Goal: Task Accomplishment & Management: Manage account settings

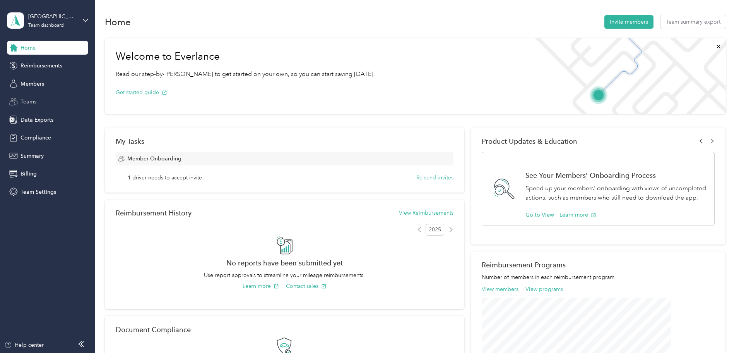
click at [33, 102] on span "Teams" at bounding box center [29, 102] width 16 height 8
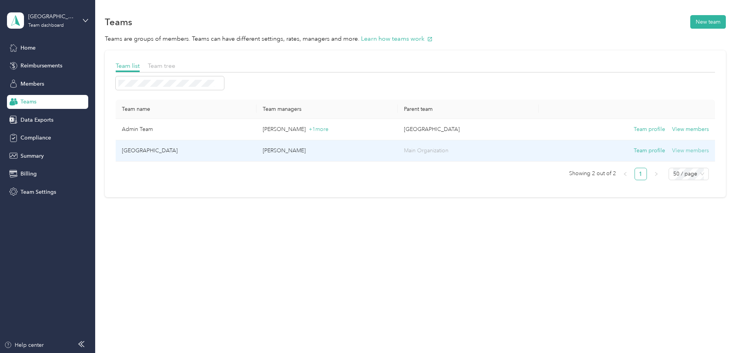
click at [672, 151] on button "View members" at bounding box center [690, 150] width 37 height 9
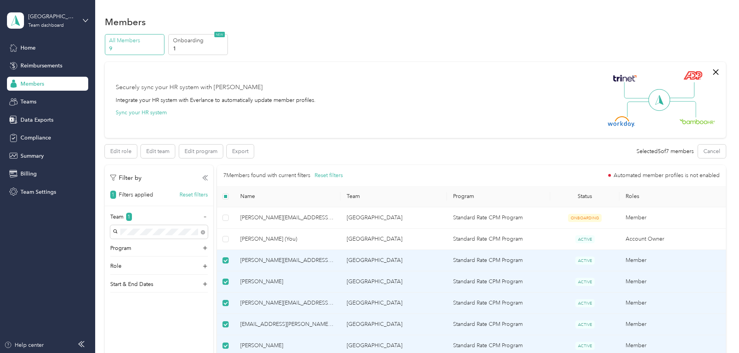
scroll to position [115, 0]
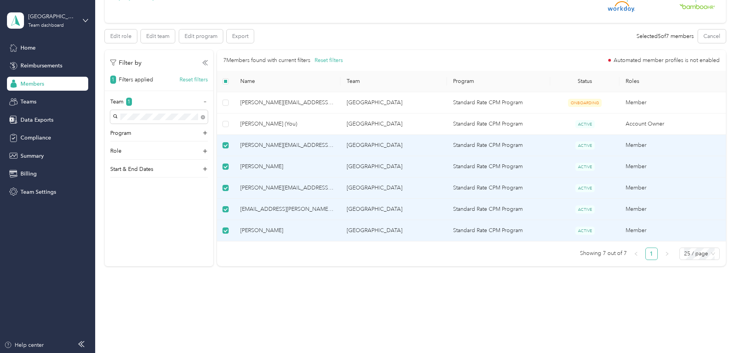
click at [391, 38] on div "Edit role Edit team Edit program Export Selected 5 of 7 members Cancel" at bounding box center [415, 36] width 621 height 14
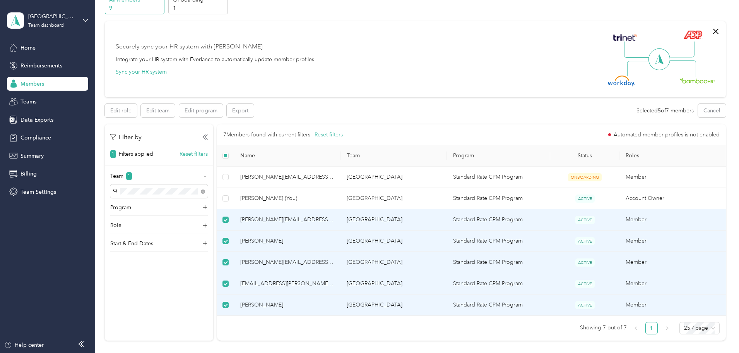
scroll to position [0, 0]
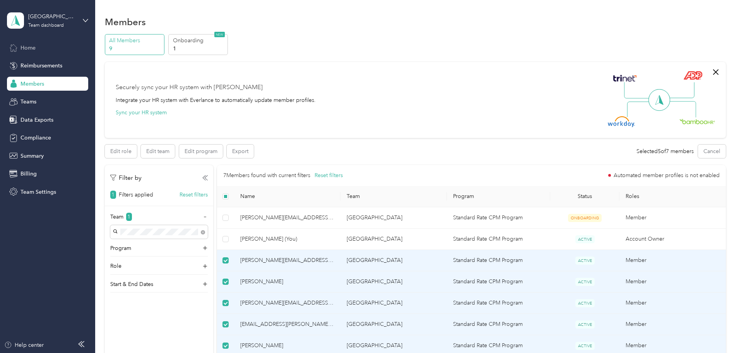
click at [32, 45] on span "Home" at bounding box center [28, 48] width 15 height 8
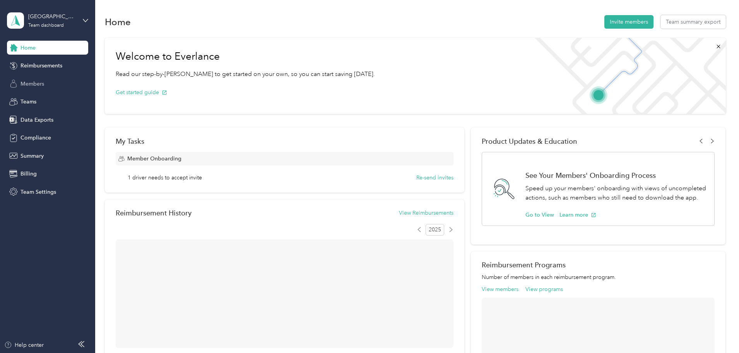
click at [39, 84] on span "Members" at bounding box center [33, 84] width 24 height 8
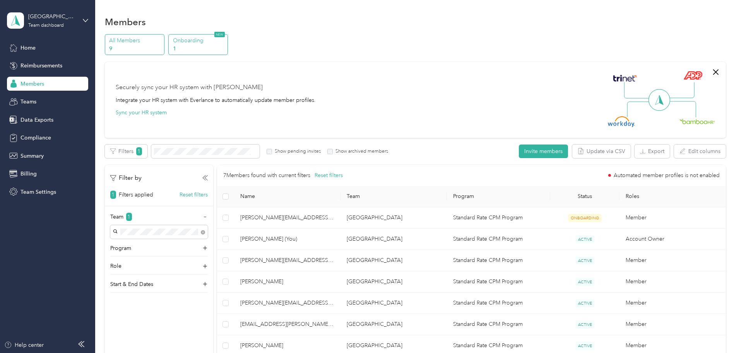
click at [226, 43] on p "Onboarding" at bounding box center [199, 40] width 53 height 8
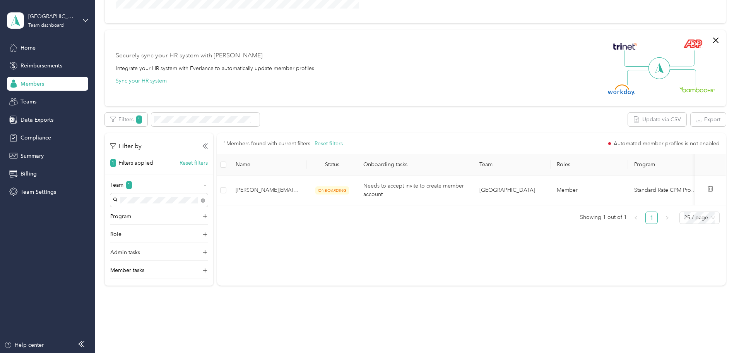
scroll to position [216, 0]
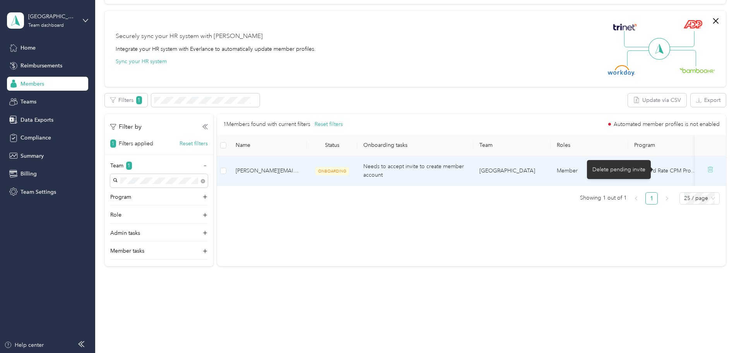
click at [711, 171] on icon at bounding box center [711, 169] width 0 height 2
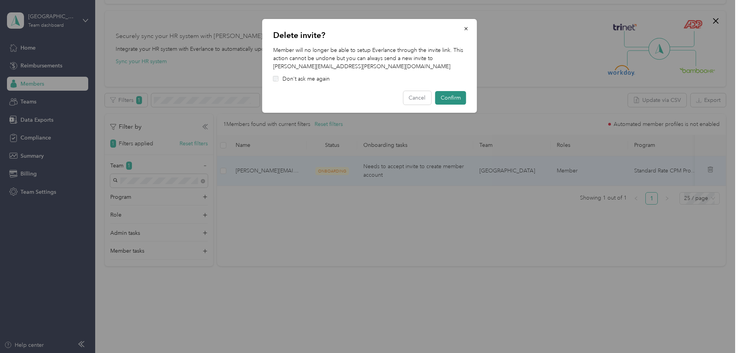
click at [448, 96] on button "Confirm" at bounding box center [450, 98] width 31 height 14
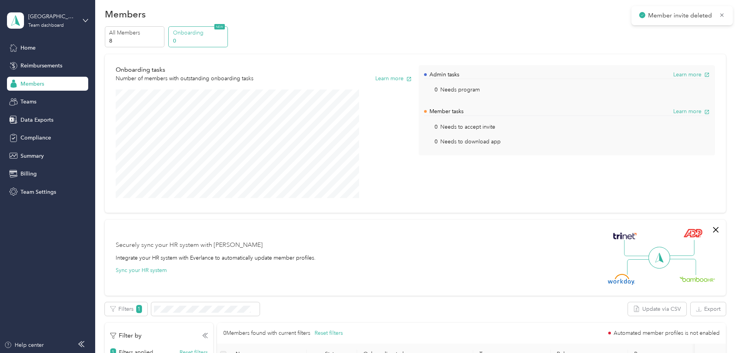
scroll to position [0, 0]
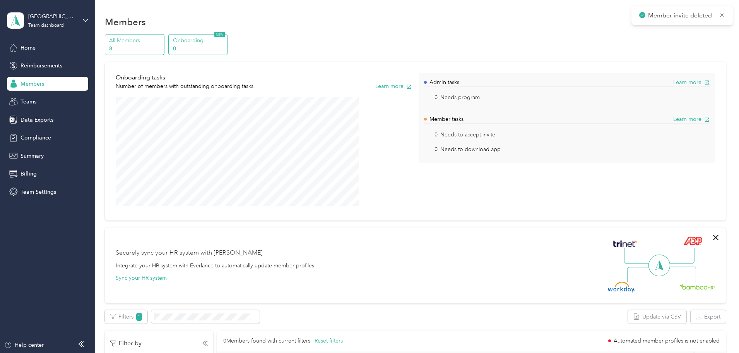
click at [162, 45] on p "8" at bounding box center [135, 49] width 53 height 8
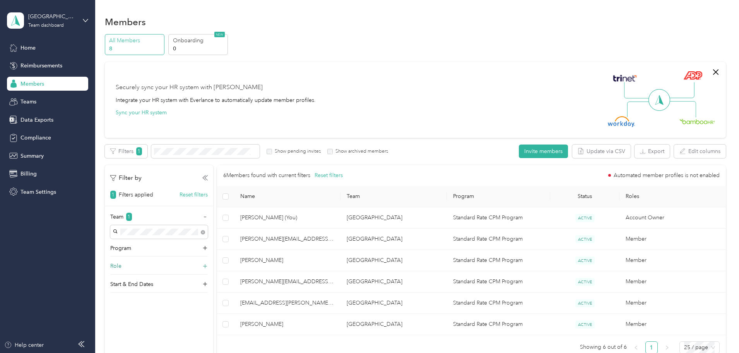
click at [209, 263] on icon at bounding box center [205, 266] width 8 height 8
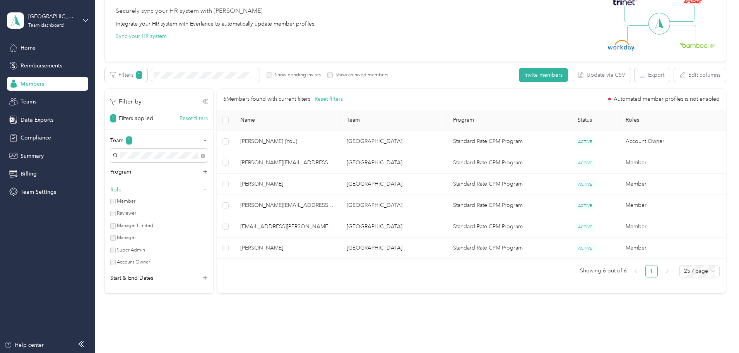
scroll to position [77, 0]
click at [208, 189] on icon at bounding box center [204, 188] width 5 height 5
click at [209, 170] on icon at bounding box center [205, 171] width 8 height 8
click at [208, 170] on icon at bounding box center [204, 170] width 5 height 5
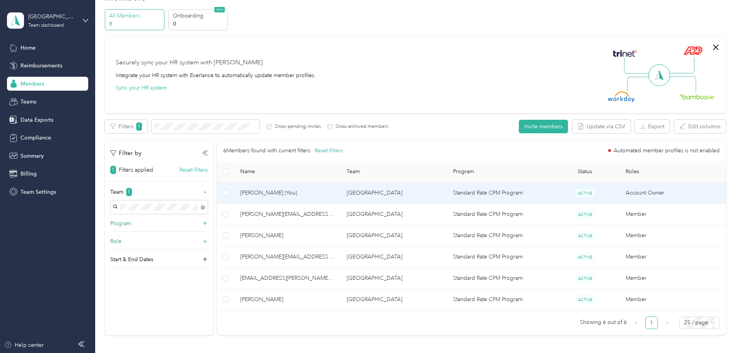
scroll to position [39, 0]
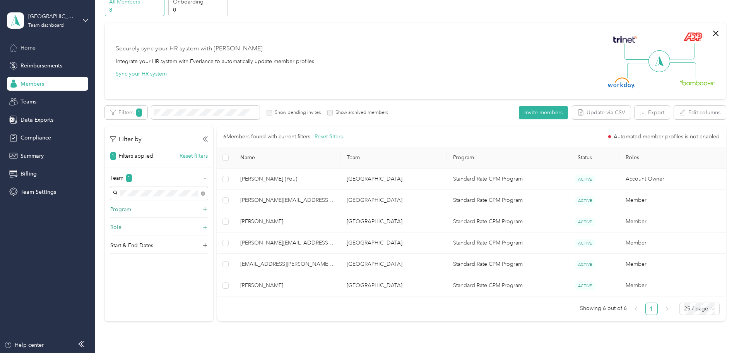
click at [24, 46] on span "Home" at bounding box center [28, 48] width 15 height 8
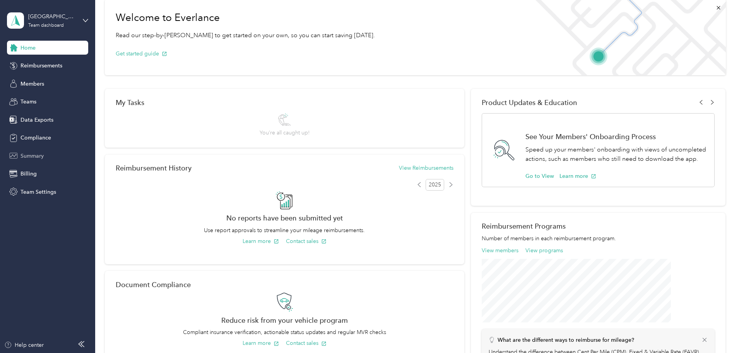
click at [32, 158] on span "Summary" at bounding box center [32, 156] width 23 height 8
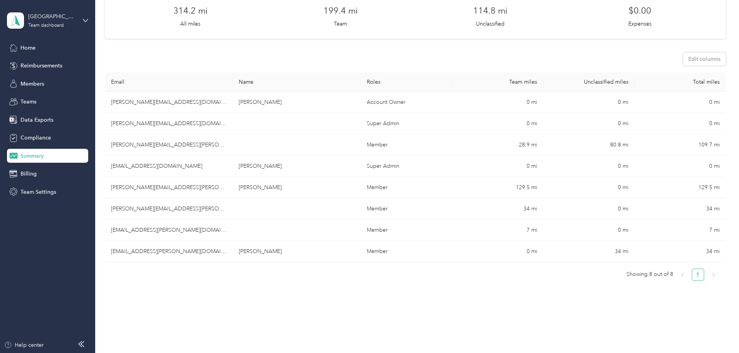
scroll to position [77, 0]
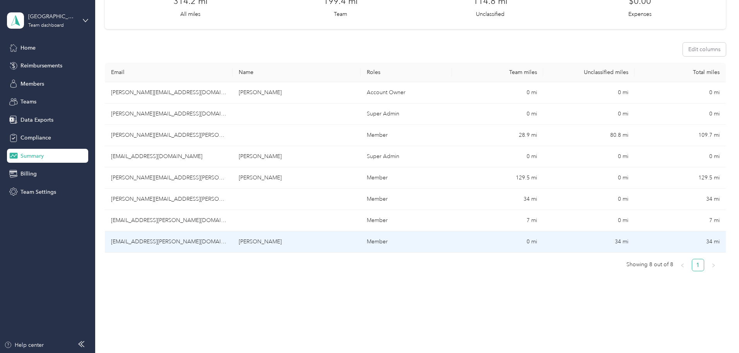
click at [579, 238] on td "34 mi" at bounding box center [588, 241] width 91 height 21
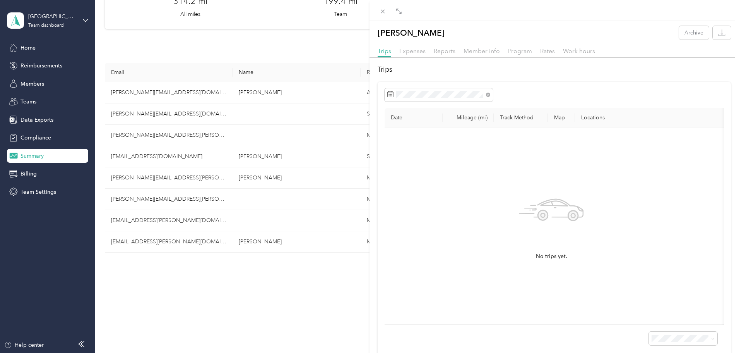
click at [479, 173] on div "No trips yet." at bounding box center [552, 226] width 322 height 184
click at [418, 50] on span "Expenses" at bounding box center [412, 50] width 26 height 7
click at [450, 51] on span "Reports" at bounding box center [445, 50] width 22 height 7
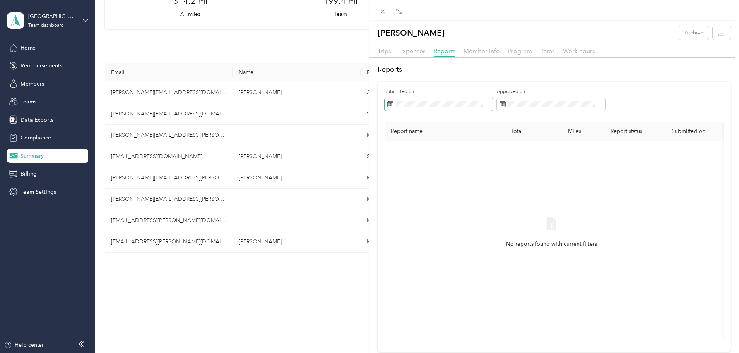
click at [483, 108] on span at bounding box center [439, 104] width 108 height 13
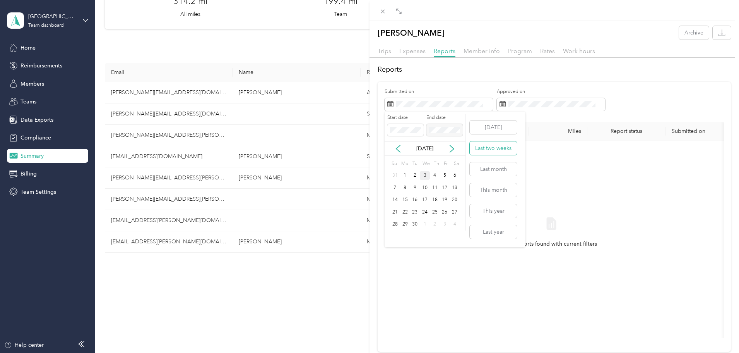
click at [495, 147] on button "Last two weeks" at bounding box center [493, 148] width 47 height 14
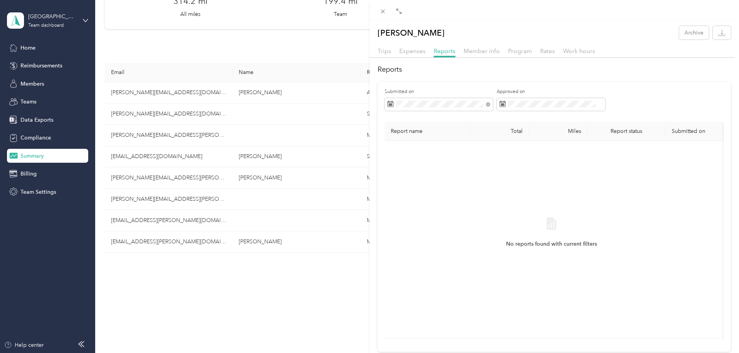
click at [30, 82] on div "Levi Fermin Archive Trips Expenses Reports Member info Program Rates Work hours…" at bounding box center [369, 176] width 739 height 353
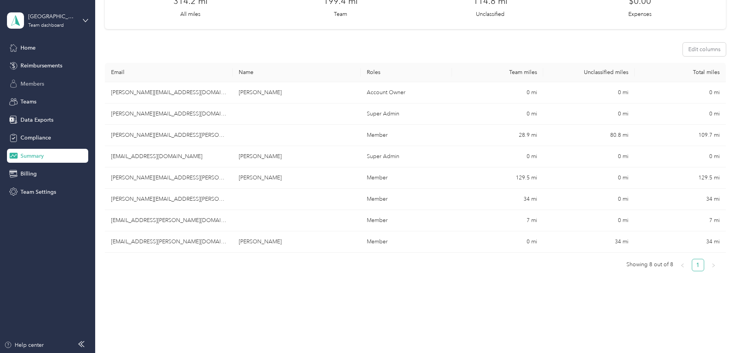
click at [25, 83] on span "Members" at bounding box center [33, 84] width 24 height 8
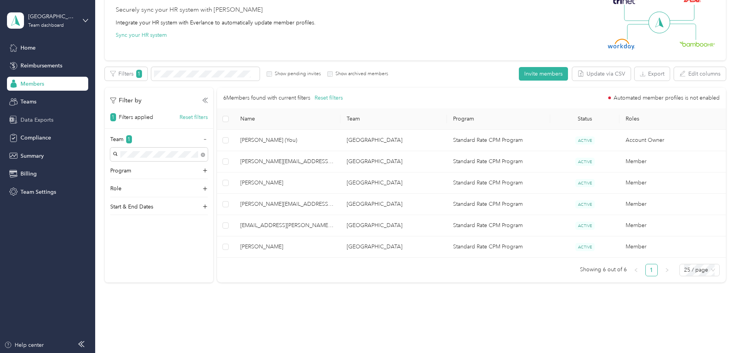
click at [38, 123] on span "Data Exports" at bounding box center [37, 120] width 33 height 8
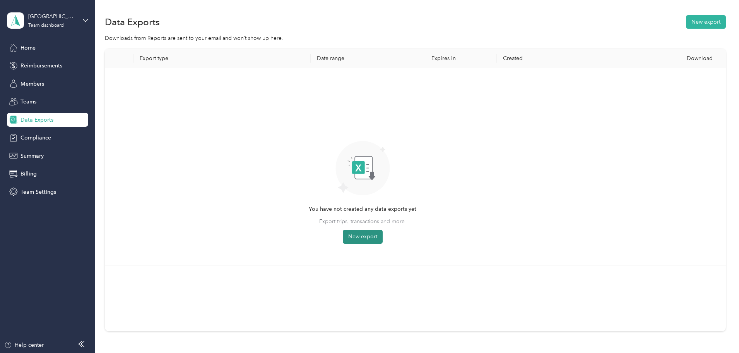
click at [383, 233] on button "New export" at bounding box center [363, 237] width 40 height 14
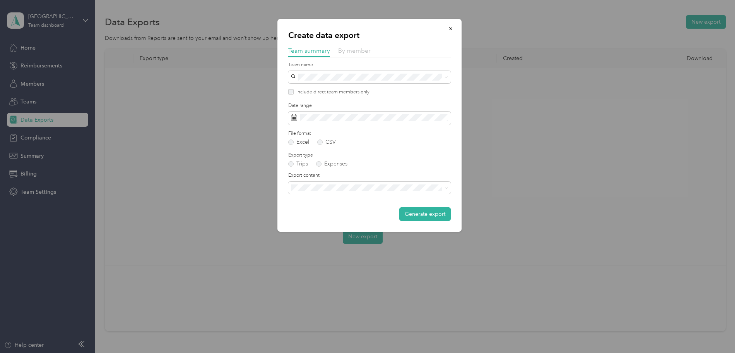
click at [344, 49] on span "By member" at bounding box center [354, 50] width 33 height 7
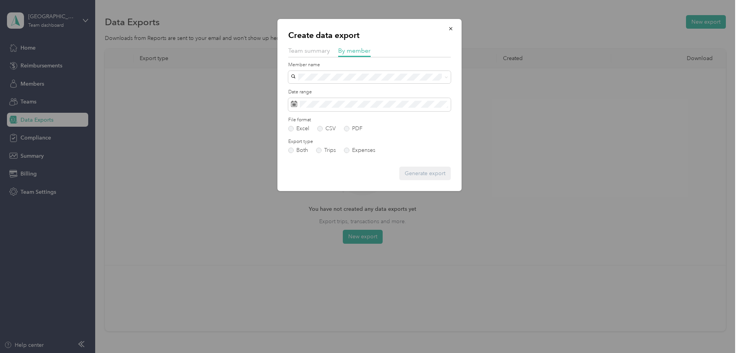
click at [344, 69] on div "Member name" at bounding box center [369, 73] width 163 height 22
click at [320, 199] on span "Levi Fermin" at bounding box center [315, 202] width 43 height 7
click at [435, 179] on button "Generate export" at bounding box center [424, 173] width 51 height 14
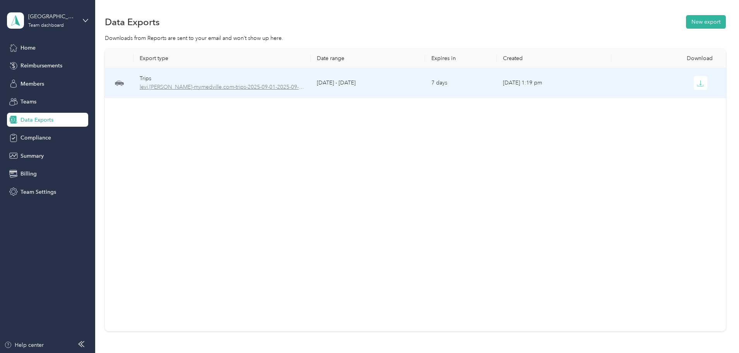
click at [285, 87] on span "levi.fermin-mymedville.com-trips-2025-09-01-2025-09-03.xlsx" at bounding box center [222, 87] width 165 height 9
click at [279, 91] on span "levi.fermin-mymedville.com-trips-2025-09-01-2025-09-03.xlsx" at bounding box center [222, 87] width 165 height 9
click at [279, 84] on span "levi.fermin-mymedville.com-trips-2025-09-01-2025-09-03.xlsx" at bounding box center [222, 87] width 165 height 9
click at [397, 91] on td "September 1 - 3, 2025" at bounding box center [368, 83] width 115 height 30
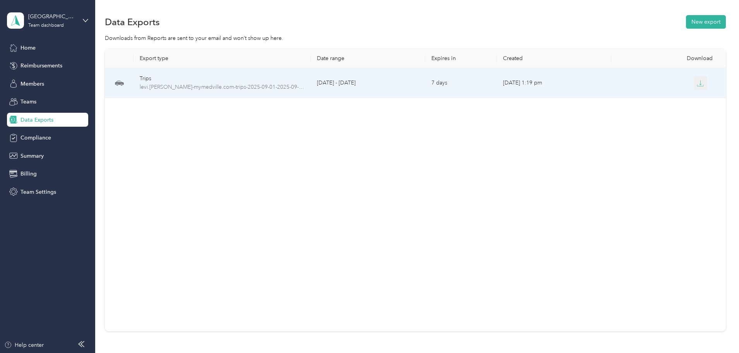
click at [694, 85] on button "button" at bounding box center [701, 83] width 14 height 14
click at [394, 77] on td "September 1 - 3, 2025" at bounding box center [368, 83] width 115 height 30
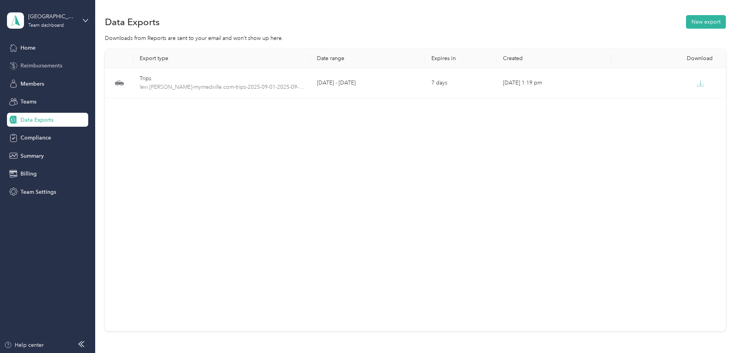
click at [33, 62] on span "Reimbursements" at bounding box center [42, 66] width 42 height 8
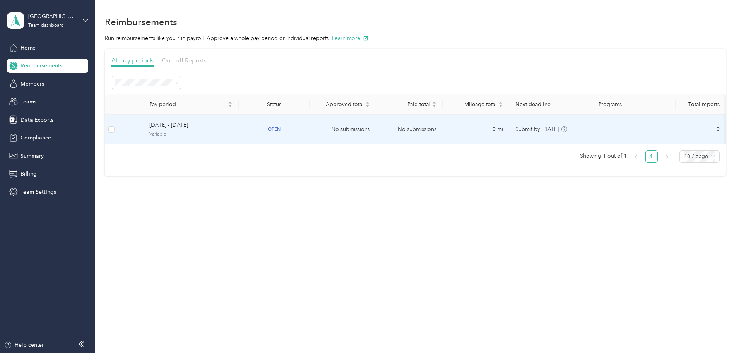
click at [233, 122] on span "August 1 - 31, 2025" at bounding box center [190, 125] width 83 height 9
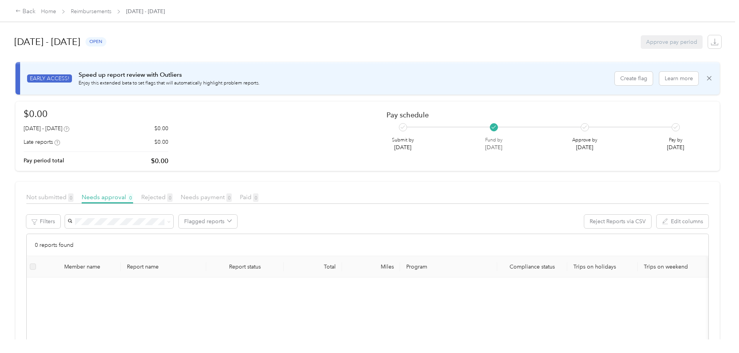
scroll to position [39, 0]
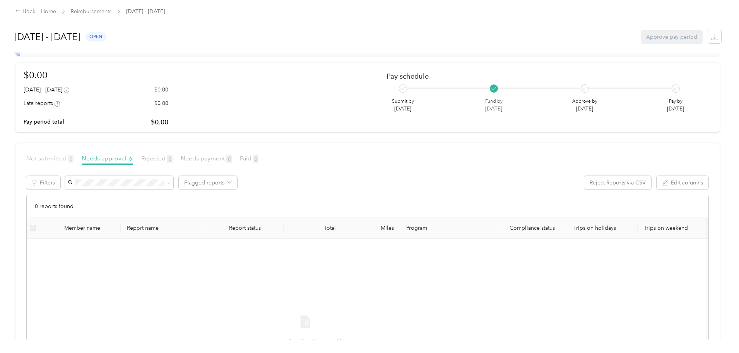
click at [74, 160] on span "Not submitted 0" at bounding box center [49, 157] width 47 height 7
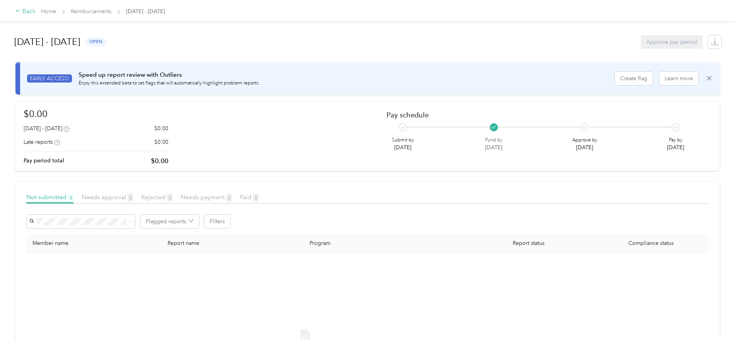
click at [36, 10] on div "Back" at bounding box center [25, 11] width 20 height 9
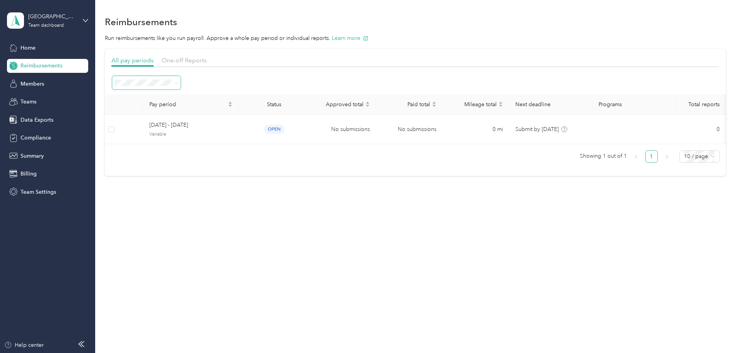
click at [181, 87] on span at bounding box center [146, 83] width 69 height 14
click at [181, 81] on span at bounding box center [146, 83] width 69 height 14
click at [178, 82] on icon at bounding box center [176, 82] width 3 height 3
click at [208, 99] on li "All periods" at bounding box center [198, 94] width 69 height 14
click at [207, 60] on span "One-off Reports" at bounding box center [184, 60] width 45 height 7
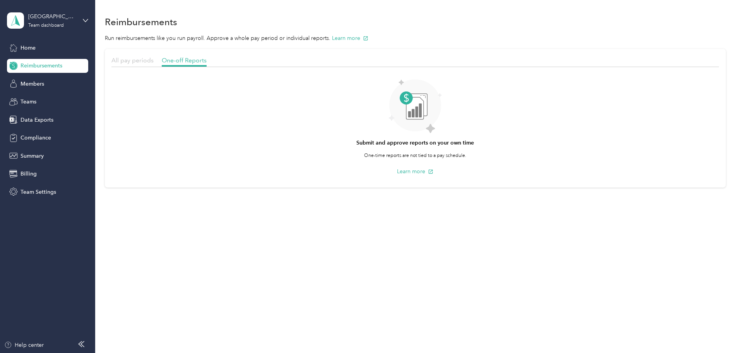
click at [154, 62] on span "All pay periods" at bounding box center [132, 60] width 42 height 7
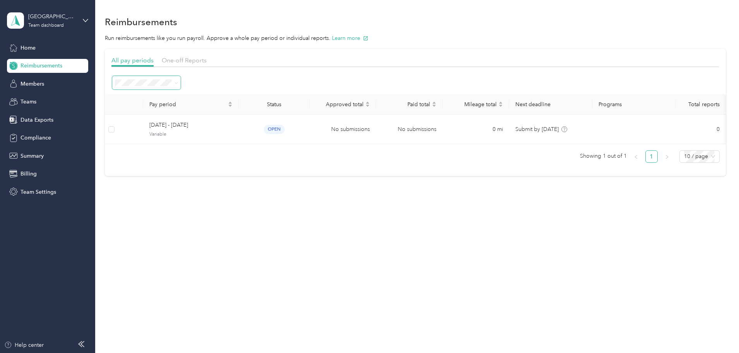
click at [178, 83] on icon at bounding box center [176, 82] width 3 height 3
click at [210, 188] on div "Marked as paid" at bounding box center [199, 189] width 58 height 8
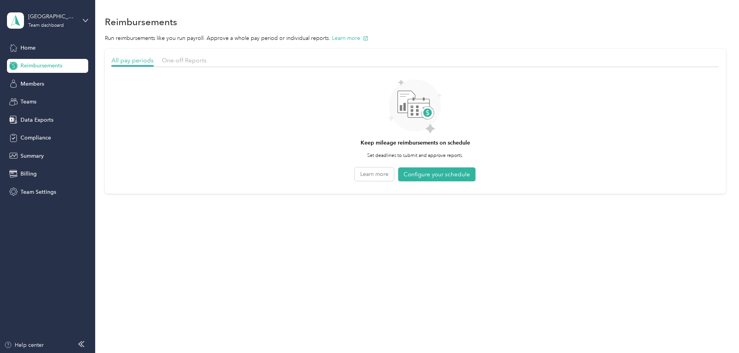
click at [154, 64] on div "All pay periods" at bounding box center [132, 61] width 42 height 10
click at [154, 62] on span "All pay periods" at bounding box center [132, 60] width 42 height 7
click at [47, 85] on div "Members" at bounding box center [47, 84] width 81 height 14
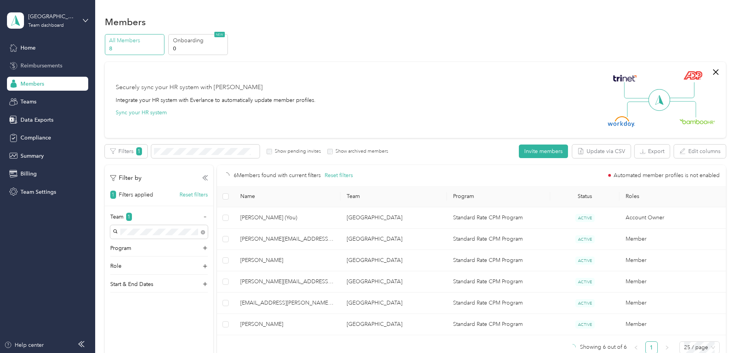
click at [33, 61] on div "Reimbursements" at bounding box center [47, 66] width 81 height 14
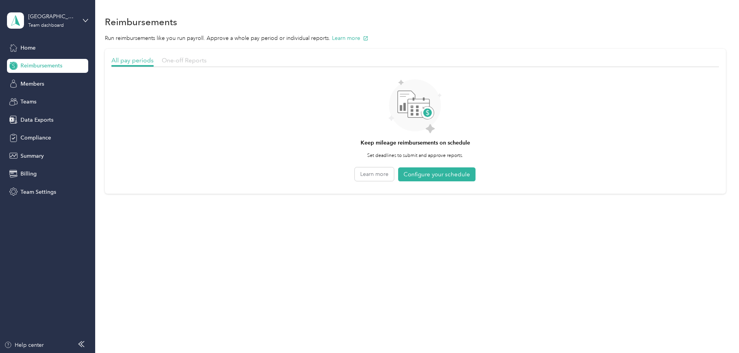
click at [207, 61] on span "One-off Reports" at bounding box center [184, 60] width 45 height 7
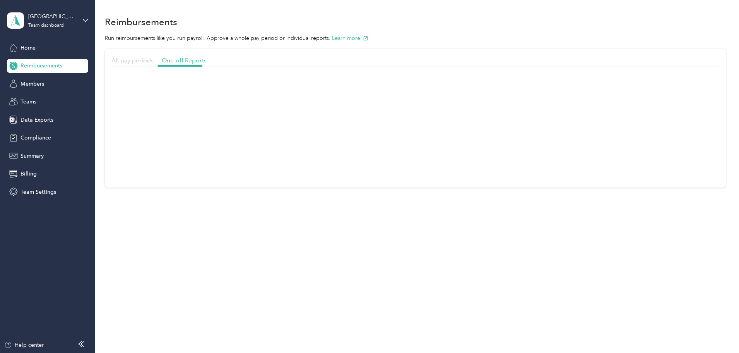
click at [154, 59] on span "All pay periods" at bounding box center [132, 60] width 42 height 7
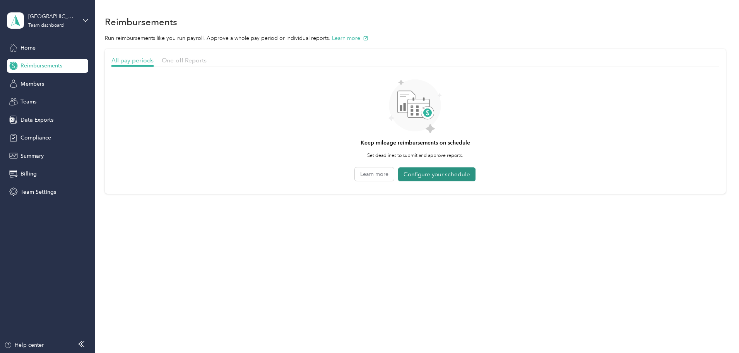
click at [437, 176] on button "Configure your schedule" at bounding box center [436, 174] width 77 height 14
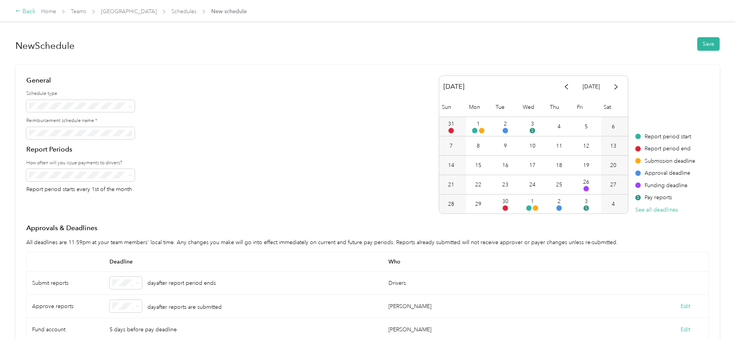
click at [36, 8] on div "Back" at bounding box center [25, 11] width 20 height 9
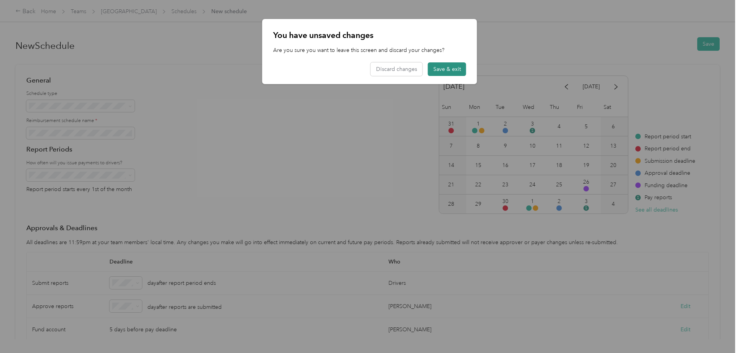
click at [446, 68] on button "Save & exit" at bounding box center [447, 69] width 38 height 14
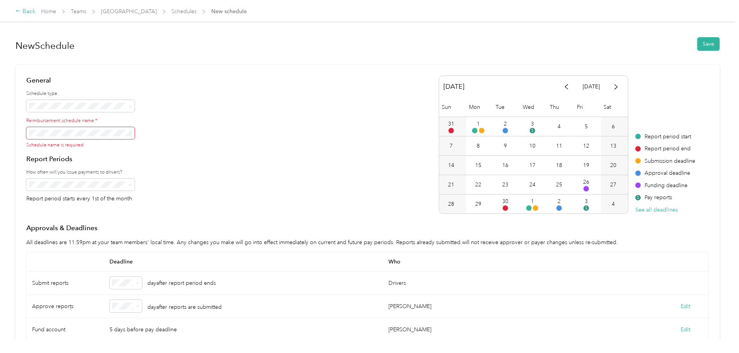
click at [36, 15] on div "Back" at bounding box center [25, 11] width 20 height 9
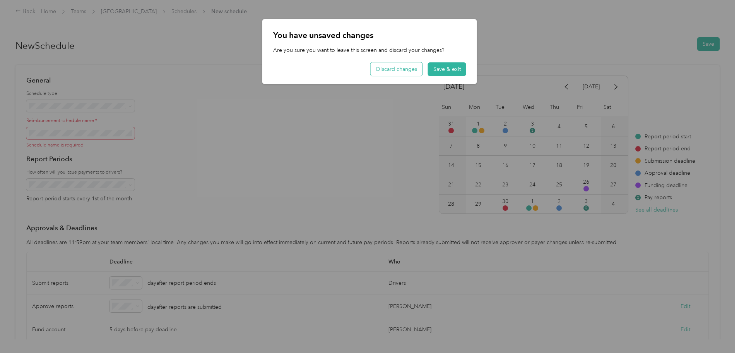
click at [402, 69] on button "Discard changes" at bounding box center [397, 69] width 52 height 14
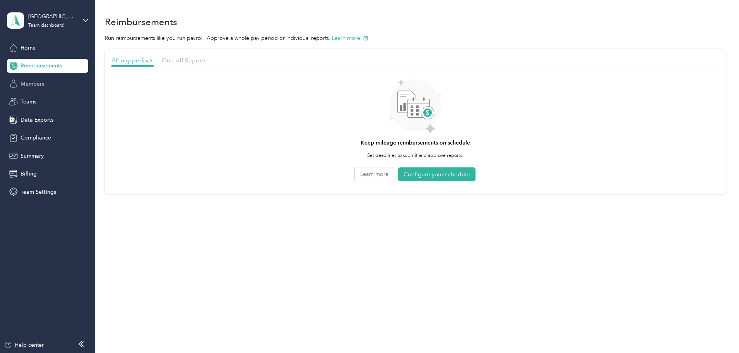
click at [31, 81] on span "Members" at bounding box center [33, 84] width 24 height 8
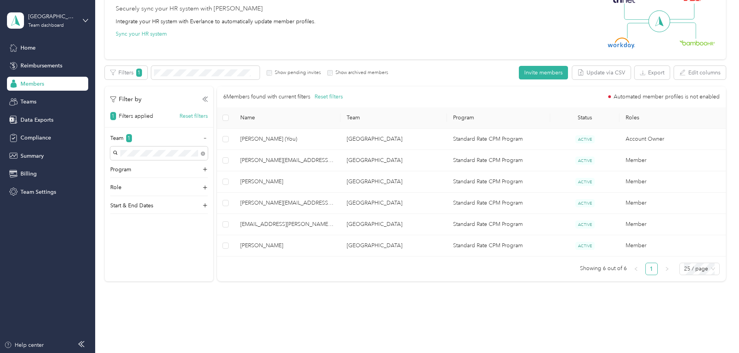
scroll to position [94, 0]
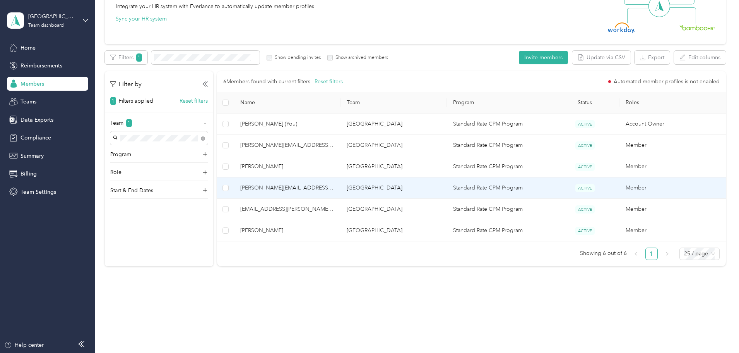
click at [334, 185] on span "edgar.fabella@mymedville.com" at bounding box center [287, 187] width 94 height 9
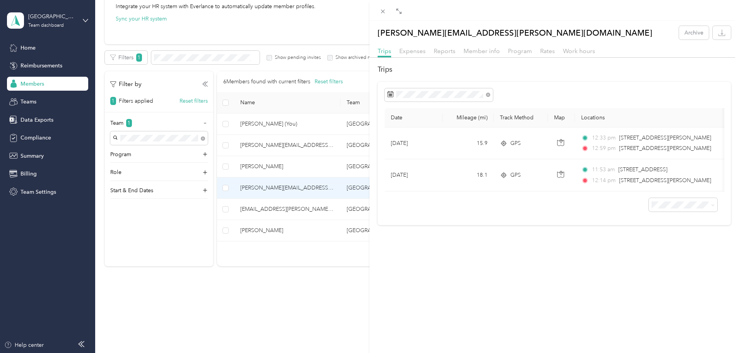
click at [332, 231] on div "edgar.fabella@mymedville.com Archive Trips Expenses Reports Member info Program…" at bounding box center [369, 176] width 739 height 353
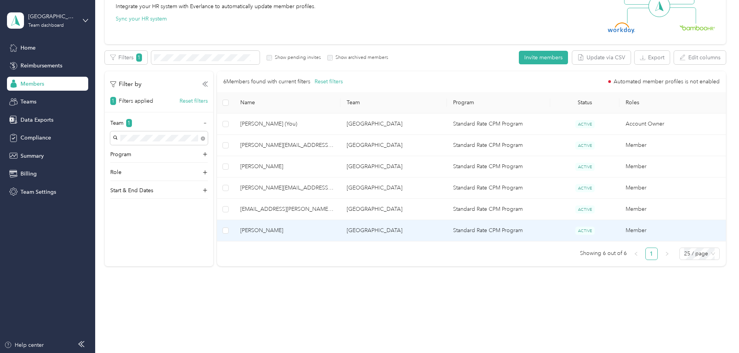
click at [324, 234] on span "Levi Fermin" at bounding box center [287, 230] width 94 height 9
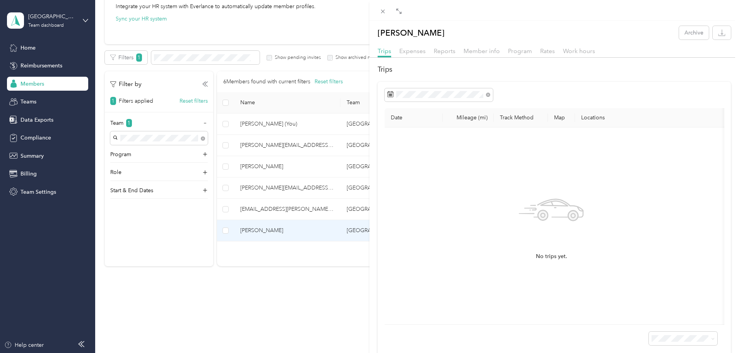
click at [32, 152] on div "Levi Fermin Archive Trips Expenses Reports Member info Program Rates Work hours…" at bounding box center [369, 176] width 739 height 353
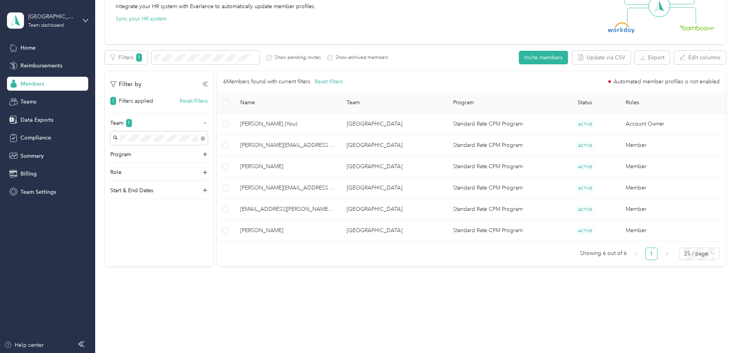
click at [31, 157] on div at bounding box center [369, 176] width 739 height 353
click at [27, 154] on span "Summary" at bounding box center [32, 156] width 23 height 8
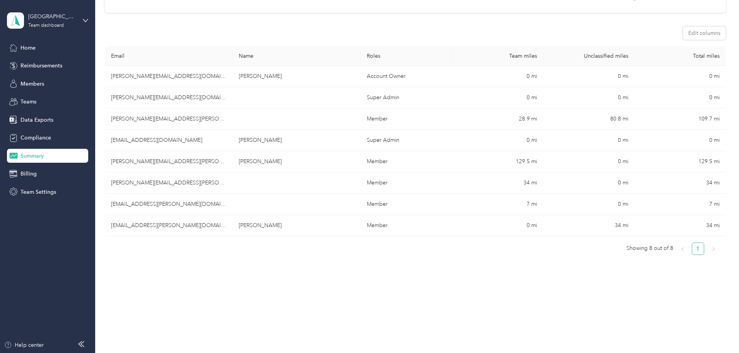
click at [574, 52] on th "Unclassified miles" at bounding box center [588, 55] width 91 height 19
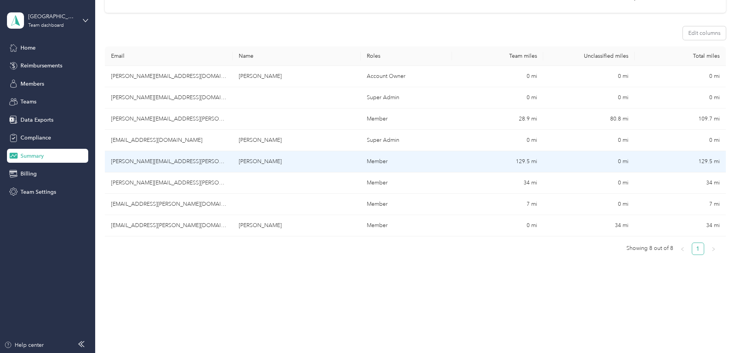
click at [465, 162] on td "129.5 mi" at bounding box center [497, 161] width 91 height 21
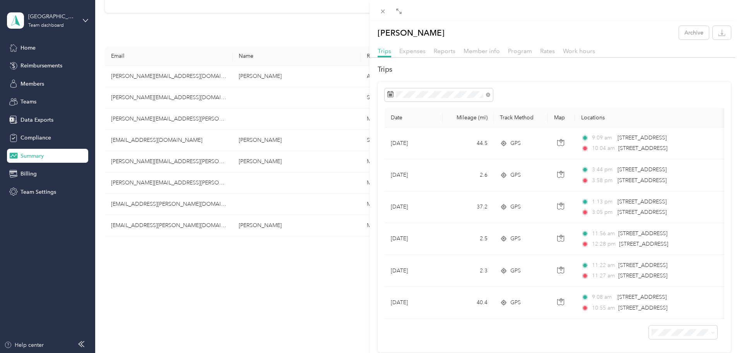
scroll to position [0, 15]
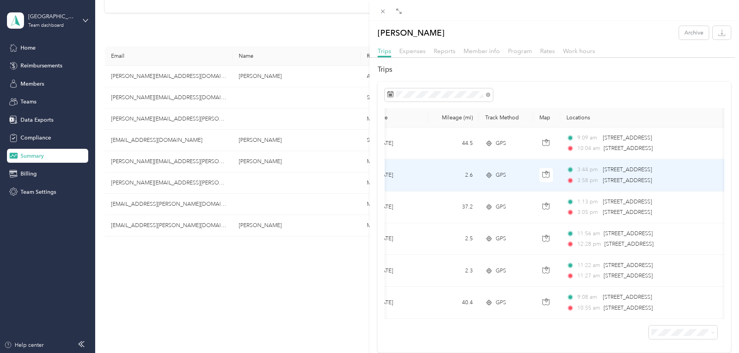
click at [519, 174] on div "GPS" at bounding box center [506, 175] width 42 height 9
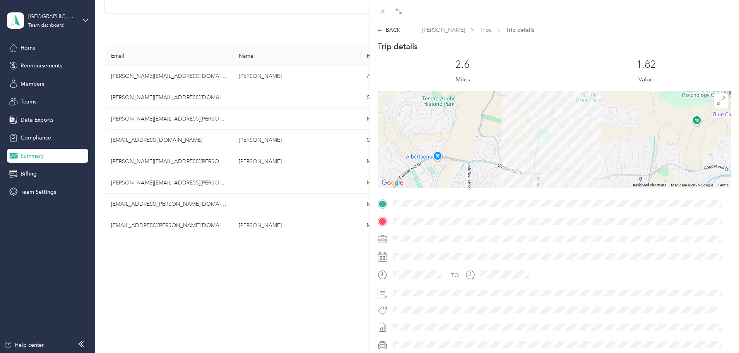
drag, startPoint x: 544, startPoint y: 118, endPoint x: 547, endPoint y: 229, distance: 111.1
click at [547, 229] on div "Trip details This trip cannot be edited because it is either under review, appr…" at bounding box center [554, 213] width 353 height 345
click at [555, 114] on img at bounding box center [559, 114] width 16 height 16
click at [392, 220] on span at bounding box center [560, 221] width 341 height 12
click at [380, 29] on icon at bounding box center [380, 29] width 5 height 5
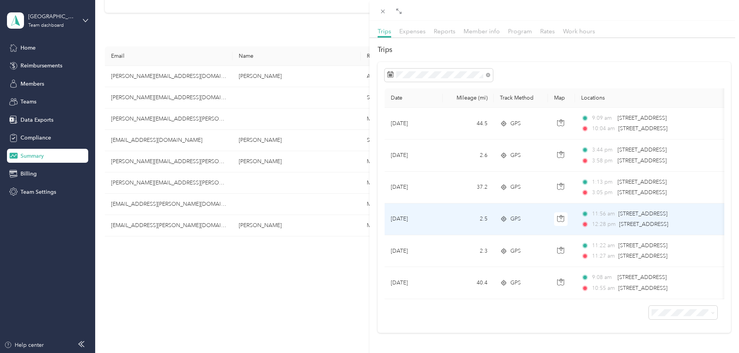
scroll to position [31, 0]
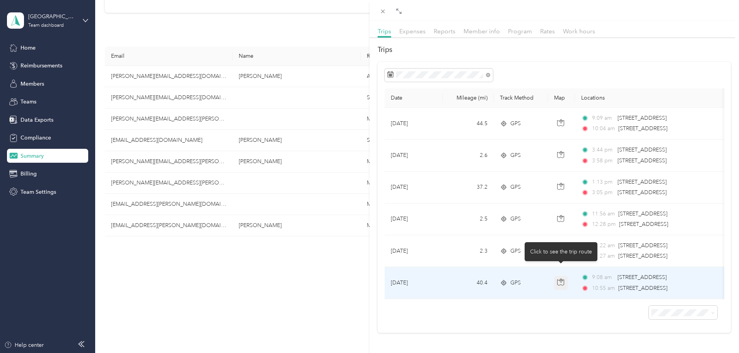
click at [562, 278] on icon "button" at bounding box center [560, 281] width 7 height 7
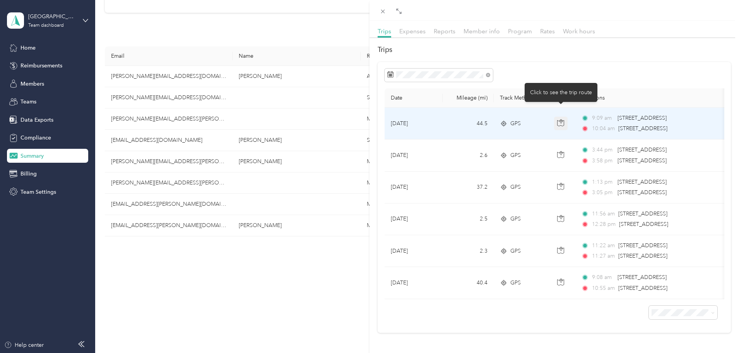
click at [563, 119] on icon "button" at bounding box center [560, 122] width 7 height 7
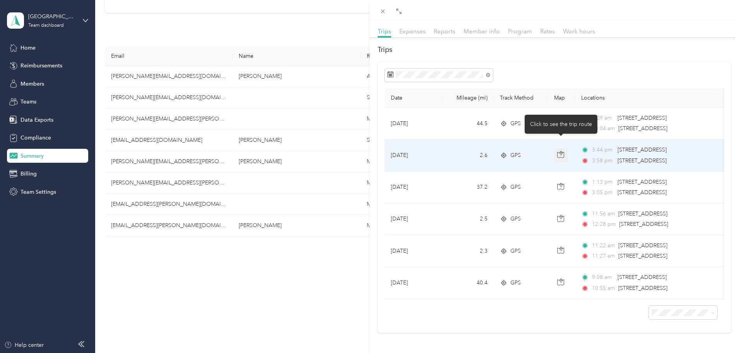
click at [560, 151] on icon "button" at bounding box center [560, 154] width 7 height 7
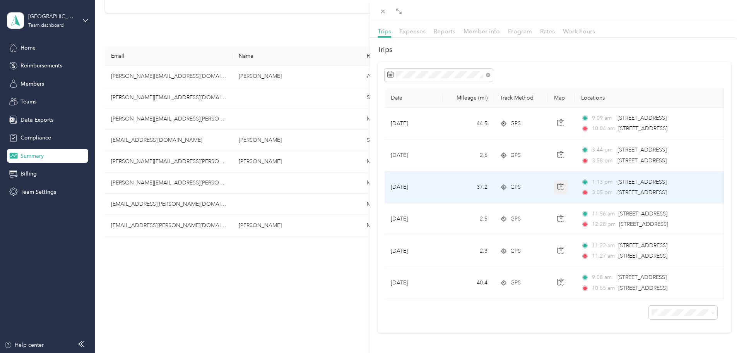
click at [562, 183] on icon "button" at bounding box center [560, 186] width 7 height 7
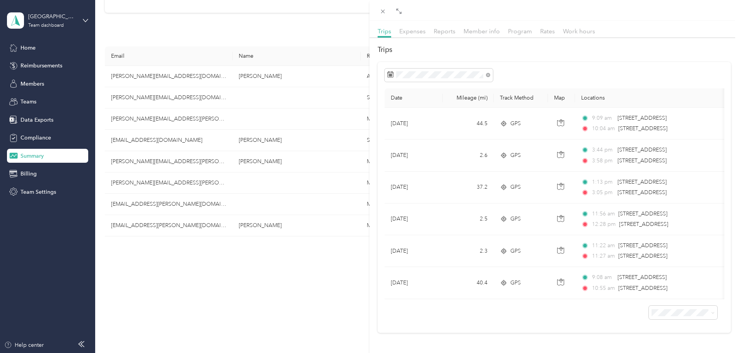
click at [517, 327] on div "Steve Howell Archive Trips Expenses Reports Member info Program Rates Work hour…" at bounding box center [555, 197] width 370 height 353
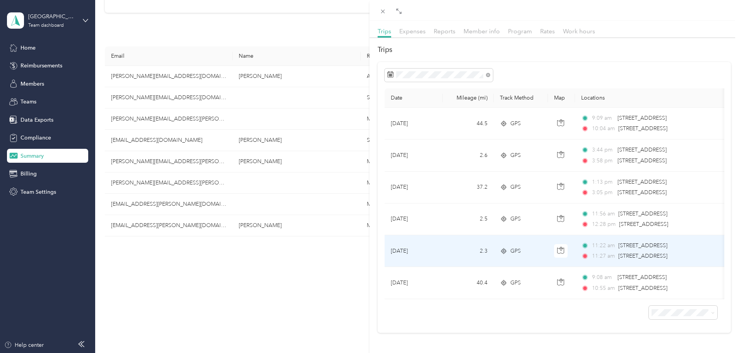
scroll to position [0, 0]
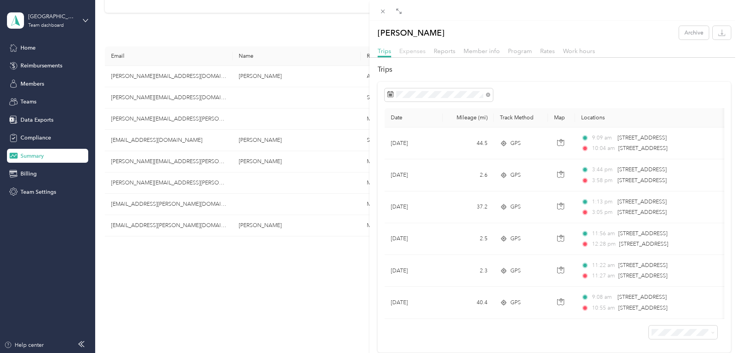
click at [413, 50] on span "Expenses" at bounding box center [412, 50] width 26 height 7
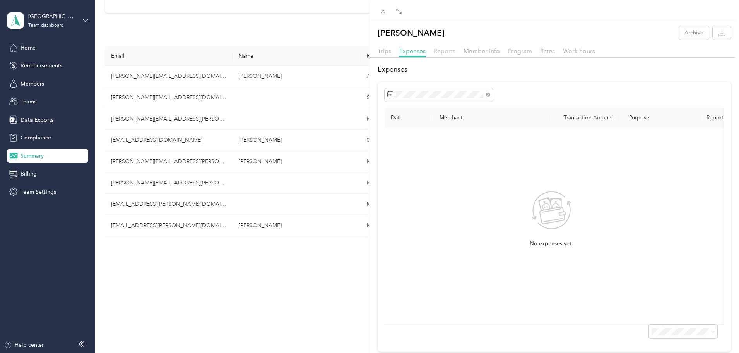
click at [443, 52] on span "Reports" at bounding box center [445, 50] width 22 height 7
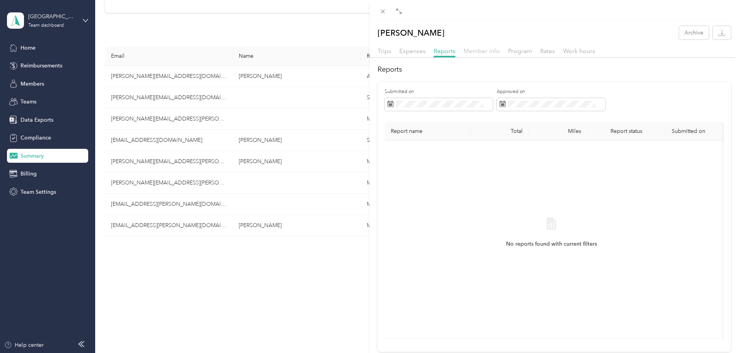
click at [475, 53] on span "Member info" at bounding box center [482, 50] width 36 height 7
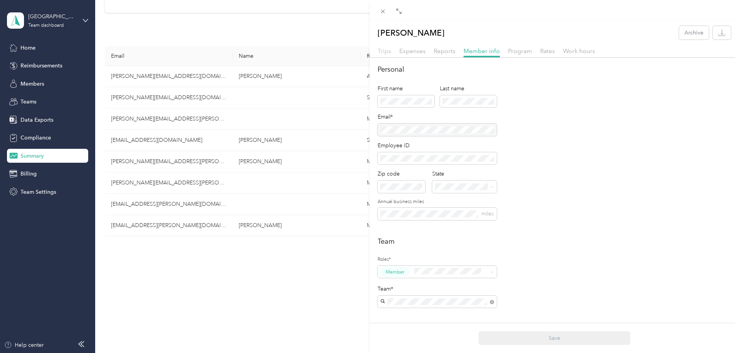
click at [379, 51] on span "Trips" at bounding box center [385, 50] width 14 height 7
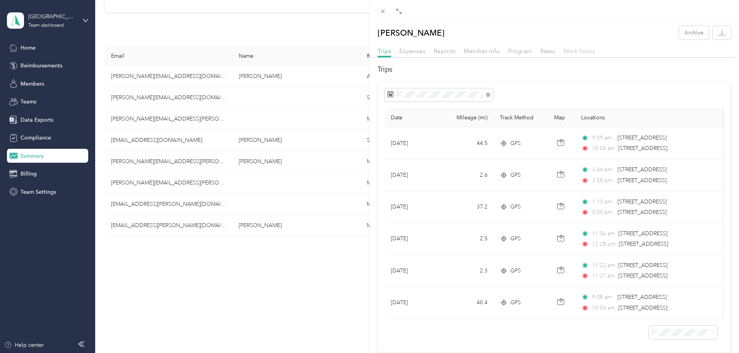
click at [574, 51] on span "Work hours" at bounding box center [579, 50] width 32 height 7
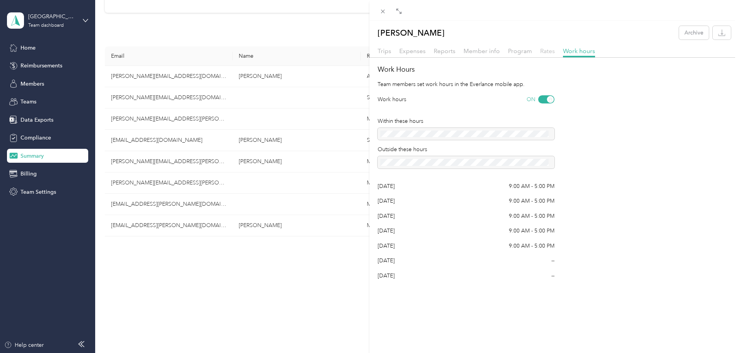
click at [553, 53] on span "Rates" at bounding box center [547, 50] width 15 height 7
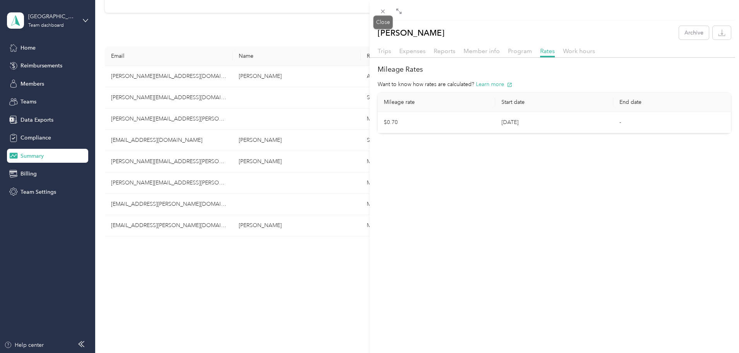
click at [381, 17] on div "Close" at bounding box center [382, 22] width 19 height 14
click at [381, 12] on icon at bounding box center [383, 11] width 7 height 7
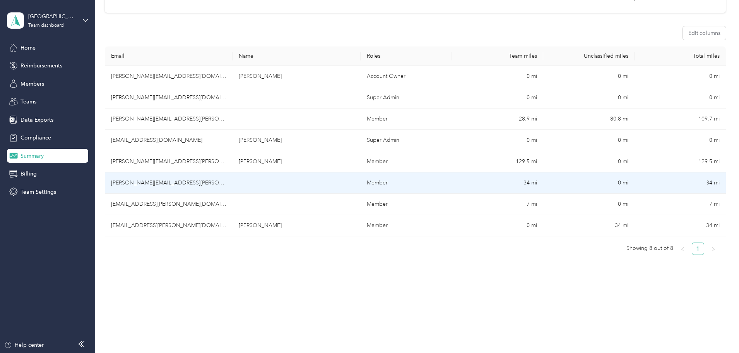
click at [444, 185] on td "Member" at bounding box center [406, 182] width 91 height 21
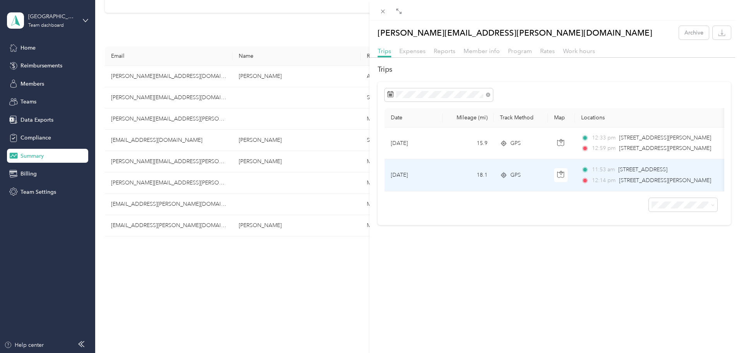
click at [517, 169] on td "GPS" at bounding box center [521, 175] width 54 height 32
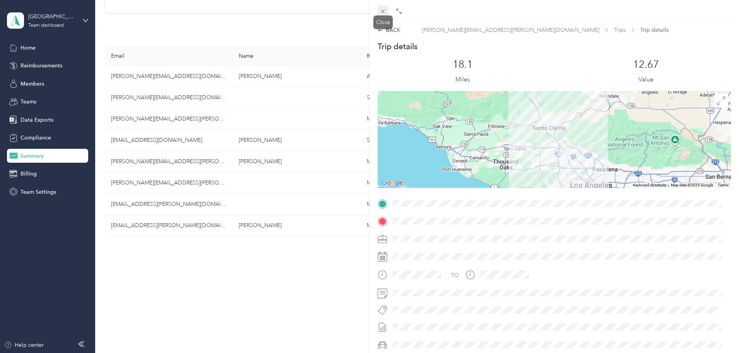
click at [382, 11] on icon at bounding box center [383, 11] width 7 height 7
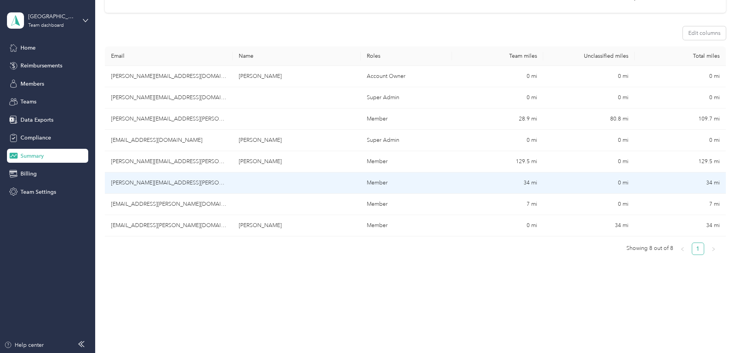
click at [338, 187] on td at bounding box center [297, 182] width 128 height 21
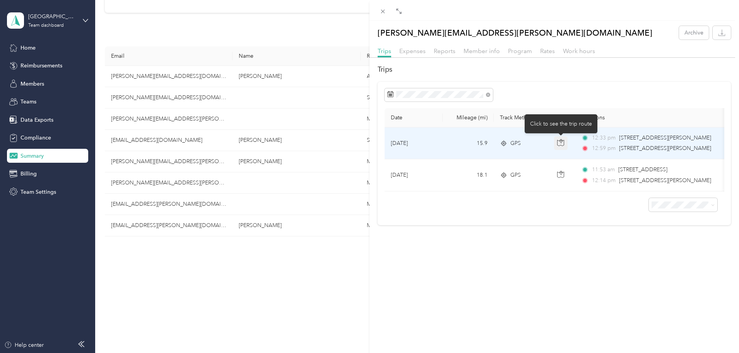
click at [564, 140] on icon "button" at bounding box center [560, 142] width 7 height 7
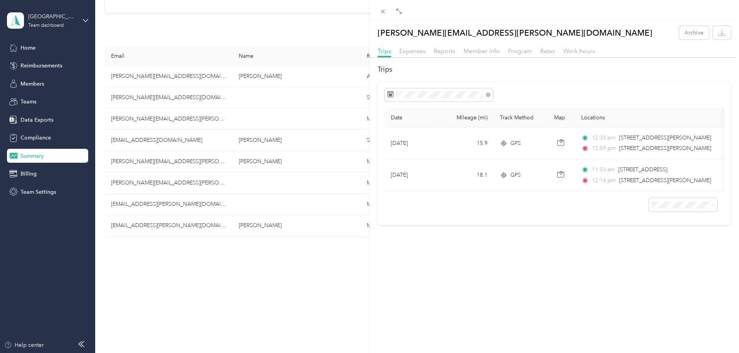
click at [589, 265] on div "edgar.fabella@mymedville.com Archive Trips Expenses Reports Member info Program…" at bounding box center [555, 197] width 370 height 353
click at [18, 49] on div "edgar.fabella@mymedville.com Archive Trips Expenses Reports Member info Program…" at bounding box center [369, 176] width 739 height 353
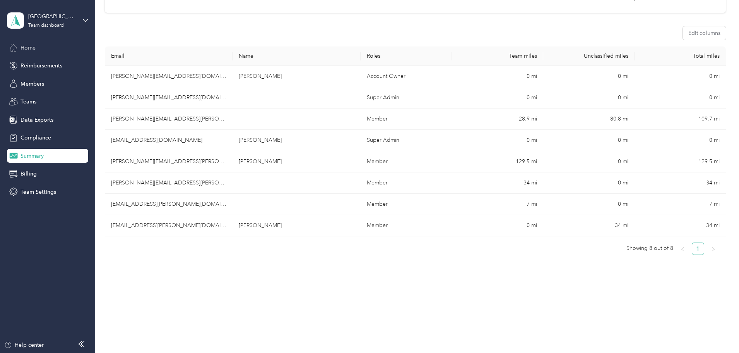
click at [17, 46] on icon at bounding box center [13, 47] width 9 height 9
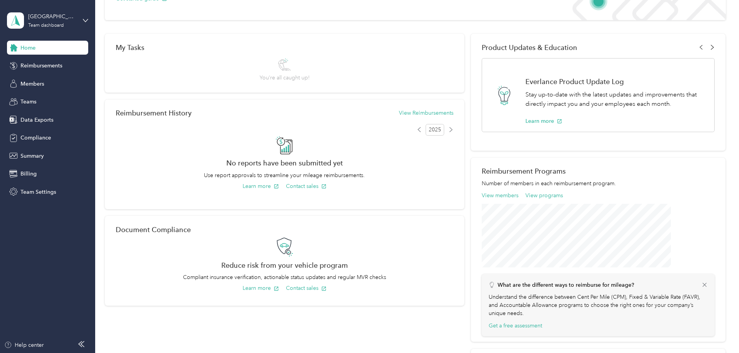
click at [710, 48] on icon at bounding box center [712, 47] width 5 height 5
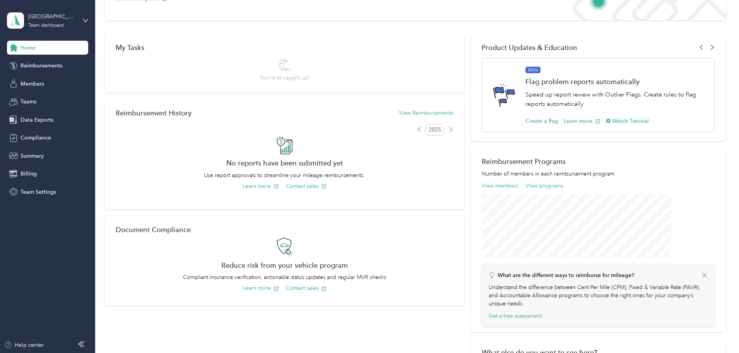
click at [710, 48] on icon at bounding box center [712, 47] width 5 height 5
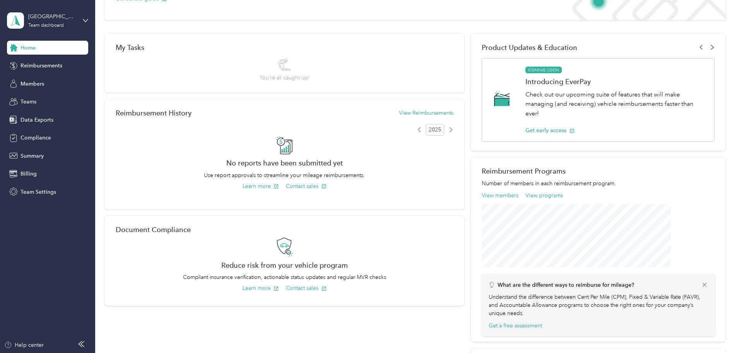
click at [710, 45] on icon at bounding box center [712, 47] width 5 height 5
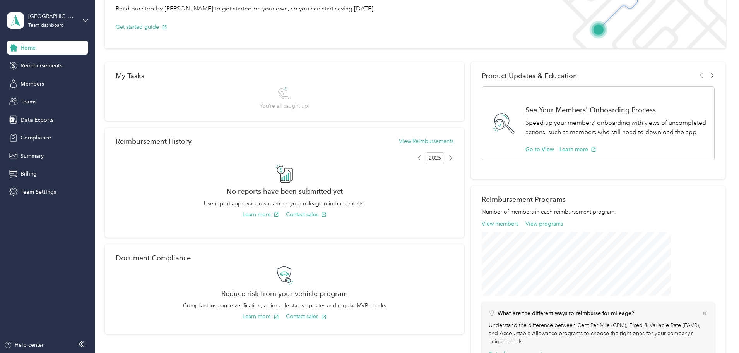
scroll to position [60, 0]
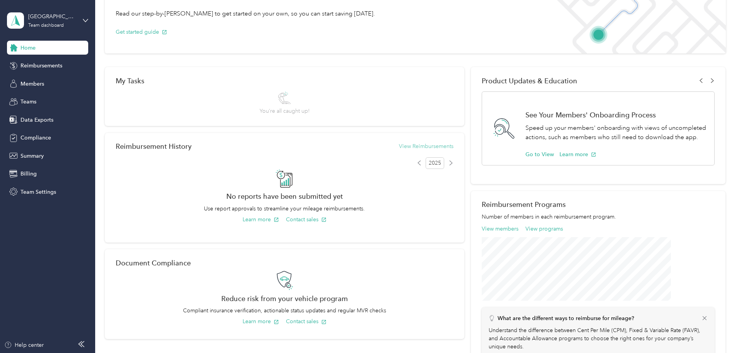
click at [416, 148] on button "View Reimbursements" at bounding box center [426, 146] width 55 height 8
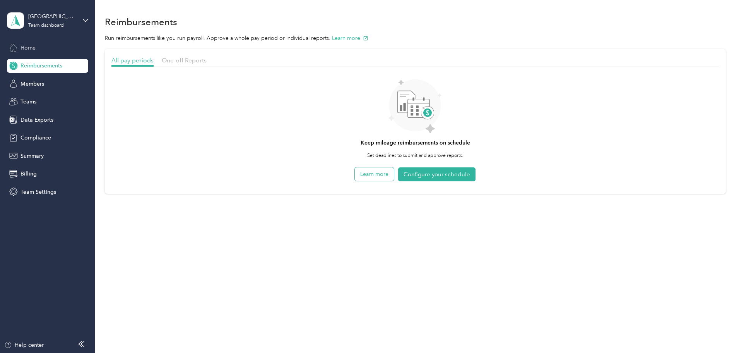
click at [379, 171] on button "Learn more" at bounding box center [374, 174] width 39 height 14
click at [440, 174] on button "Configure your schedule" at bounding box center [436, 174] width 77 height 14
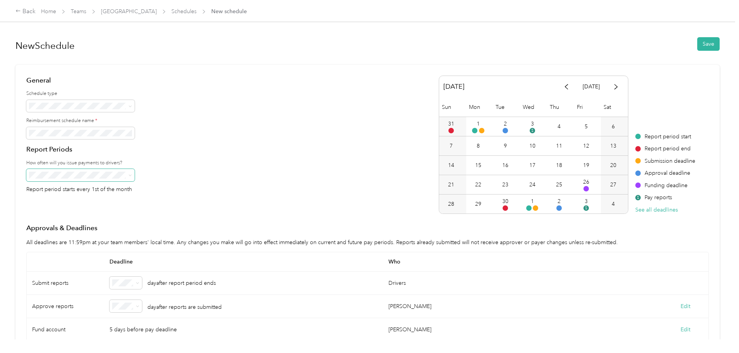
click at [132, 178] on span at bounding box center [129, 174] width 3 height 7
click at [132, 172] on span at bounding box center [129, 174] width 6 height 5
click at [135, 170] on span at bounding box center [80, 175] width 108 height 12
click at [135, 171] on span at bounding box center [80, 175] width 108 height 12
click at [132, 176] on icon at bounding box center [129, 174] width 3 height 3
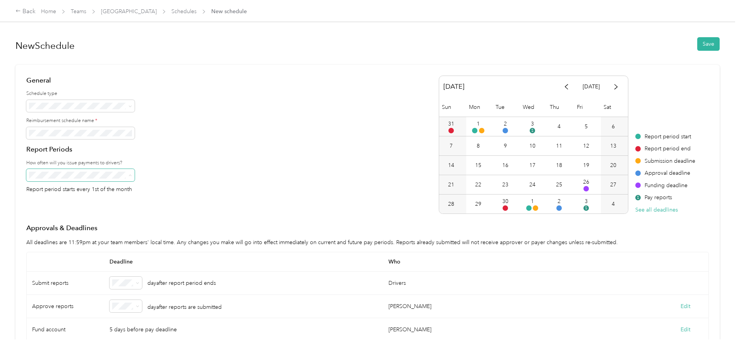
click at [228, 127] on div "General Schedule type Reimbursement schedule name * Report Periods How often wi…" at bounding box center [367, 144] width 683 height 138
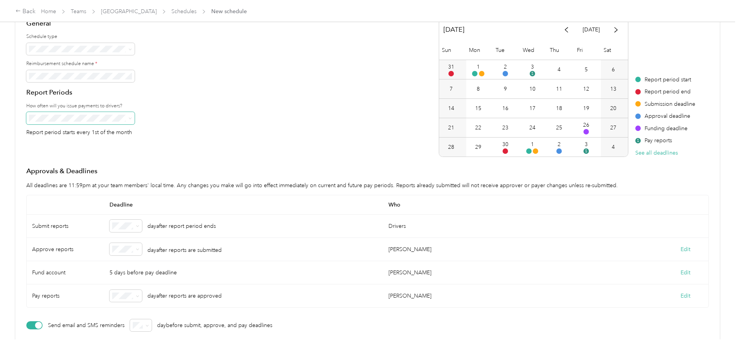
scroll to position [116, 0]
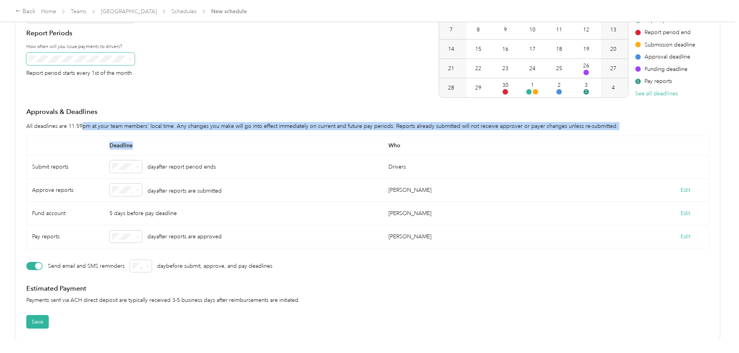
drag, startPoint x: 144, startPoint y: 120, endPoint x: 360, endPoint y: 139, distance: 217.6
click at [360, 139] on div "Approvals & Deadlines All deadlines are 11:59pm at your team members' local tim…" at bounding box center [367, 177] width 683 height 141
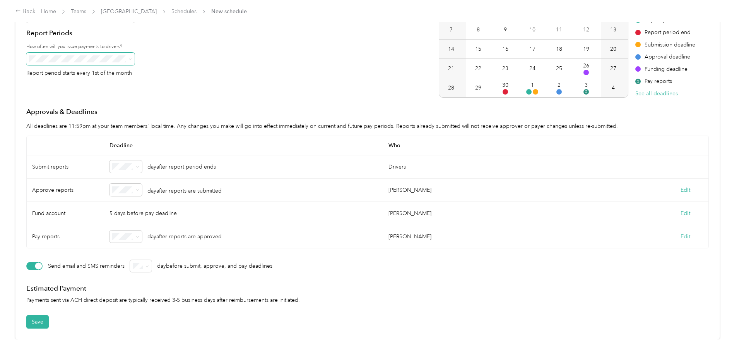
click at [299, 79] on div "General Schedule type Reimbursement schedule name * Report Periods How often wi…" at bounding box center [367, 28] width 683 height 138
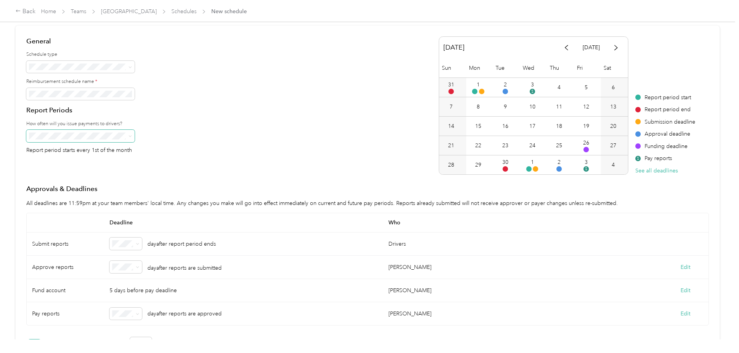
scroll to position [39, 0]
click at [132, 136] on icon at bounding box center [129, 136] width 3 height 3
click at [140, 216] on div "None" at bounding box center [142, 218] width 98 height 8
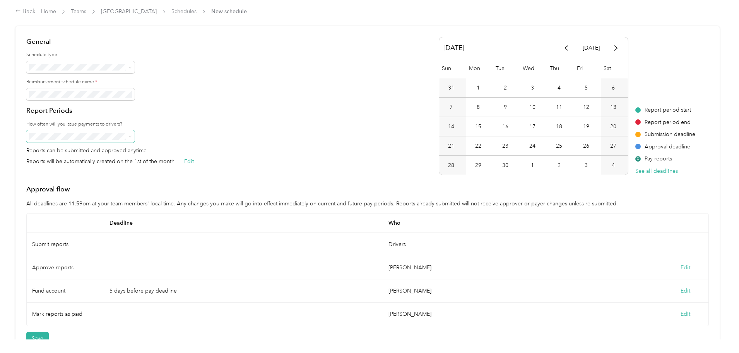
click at [556, 105] on div "11" at bounding box center [559, 107] width 6 height 8
click at [556, 110] on div "11" at bounding box center [559, 107] width 6 height 8
click at [520, 108] on div "10" at bounding box center [533, 107] width 27 height 19
click at [178, 248] on div at bounding box center [243, 244] width 279 height 23
click at [132, 135] on icon at bounding box center [129, 136] width 3 height 3
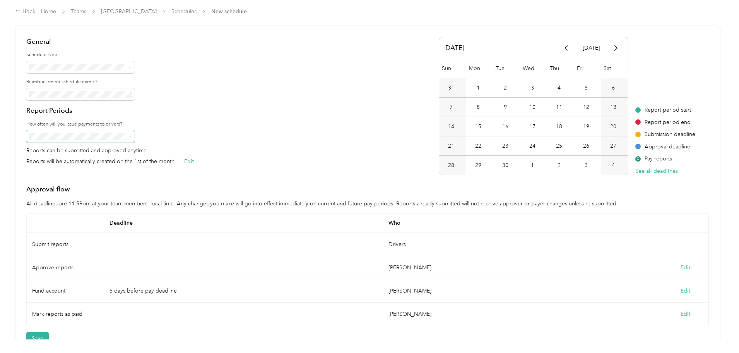
click at [270, 94] on div "General Schedule type Reimbursement schedule name * Report Periods How often wi…" at bounding box center [367, 106] width 683 height 138
click at [194, 161] on button "Edit" at bounding box center [189, 161] width 10 height 5
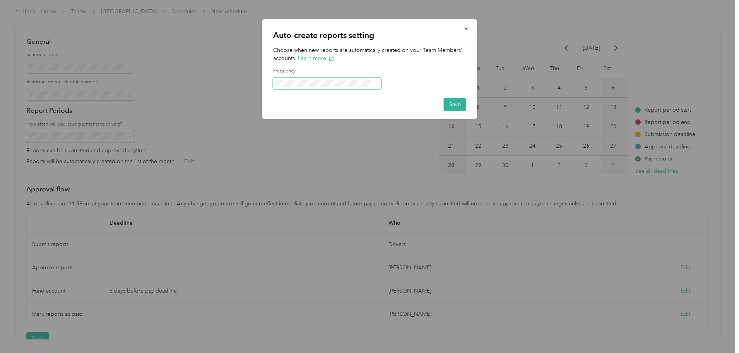
click at [375, 84] on span at bounding box center [376, 83] width 6 height 5
click at [380, 80] on span at bounding box center [327, 83] width 108 height 12
click at [375, 84] on icon at bounding box center [376, 83] width 3 height 3
click at [323, 125] on div "Weekly Every Monday" at bounding box center [328, 125] width 98 height 18
click at [453, 101] on button "Save" at bounding box center [455, 105] width 22 height 14
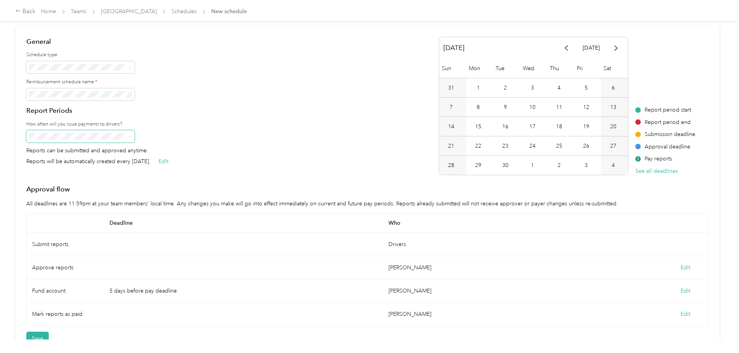
click at [149, 98] on li "Fixed" at bounding box center [142, 94] width 108 height 14
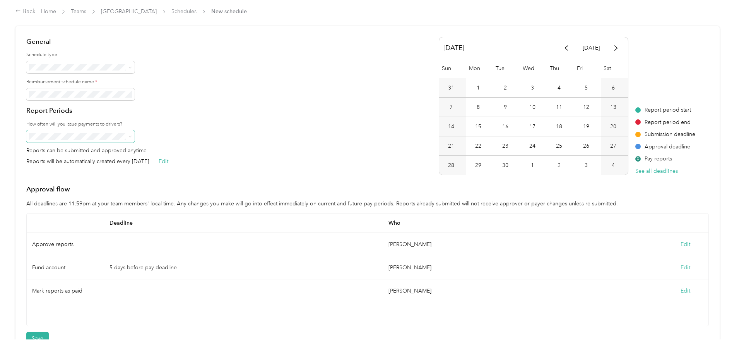
click at [132, 135] on icon at bounding box center [129, 136] width 3 height 3
click at [168, 108] on h4 "Report Periods" at bounding box center [97, 111] width 142 height 10
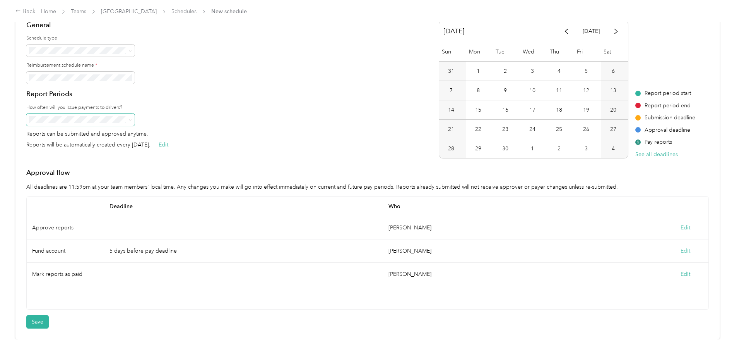
click at [681, 247] on button "Edit" at bounding box center [686, 251] width 10 height 8
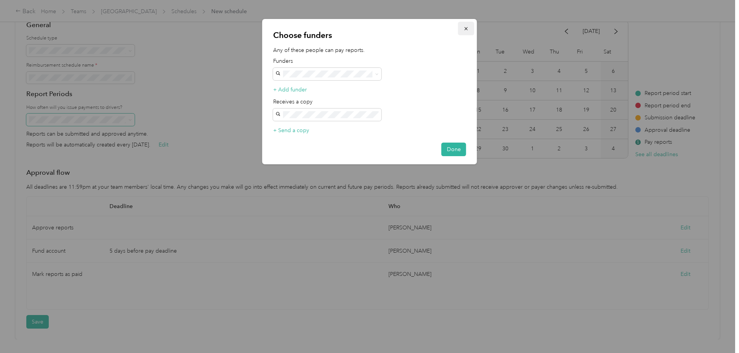
click at [464, 27] on icon "button" at bounding box center [466, 28] width 5 height 5
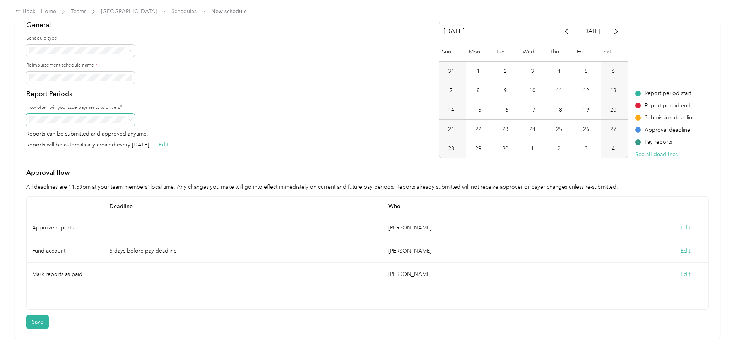
click at [104, 247] on div "Fund account" at bounding box center [65, 250] width 77 height 23
click at [49, 317] on button "Save" at bounding box center [37, 322] width 22 height 14
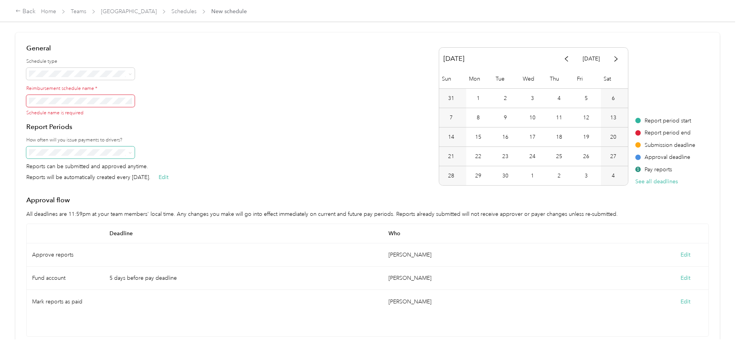
scroll to position [0, 0]
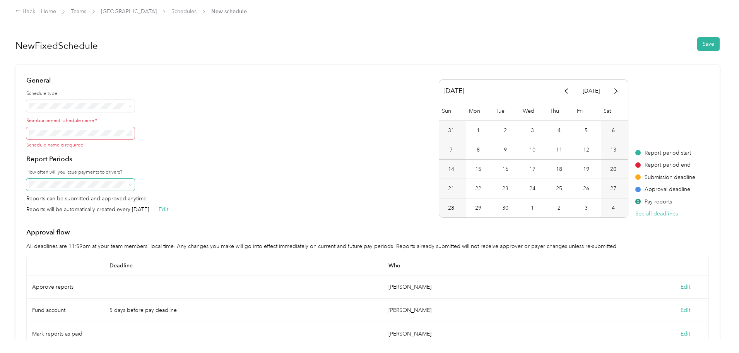
click at [135, 137] on span at bounding box center [80, 133] width 108 height 12
click at [135, 129] on span at bounding box center [80, 133] width 108 height 12
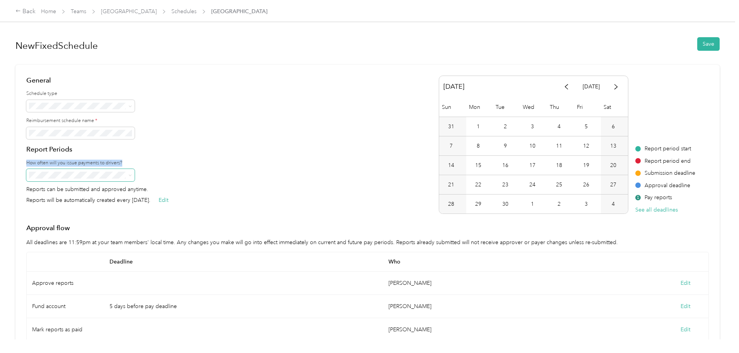
click at [239, 155] on div "General Schedule type Reimbursement schedule name * Report Periods How often wi…" at bounding box center [367, 144] width 683 height 138
drag, startPoint x: 315, startPoint y: 153, endPoint x: 272, endPoint y: 172, distance: 46.6
click at [308, 158] on div "General Schedule type Reimbursement schedule name * Report Periods How often wi…" at bounding box center [367, 144] width 683 height 138
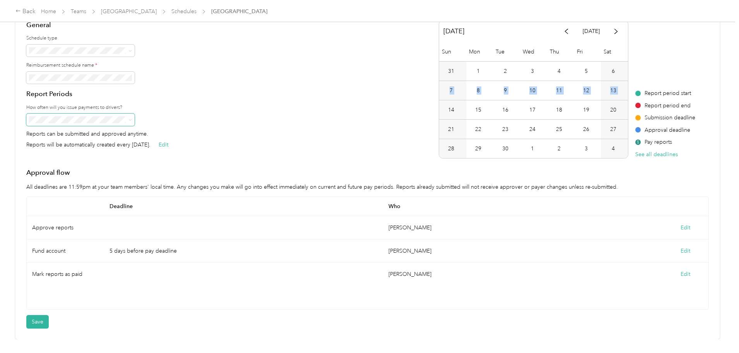
scroll to position [69, 0]
click at [49, 315] on button "Save" at bounding box center [37, 322] width 22 height 14
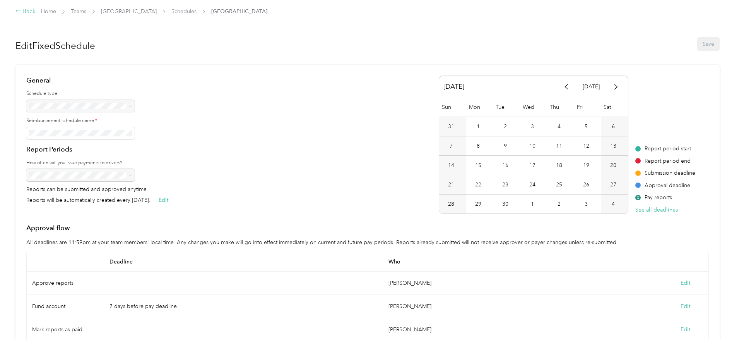
click at [36, 12] on div "Back" at bounding box center [25, 11] width 20 height 9
click at [36, 13] on div "Back" at bounding box center [25, 11] width 20 height 9
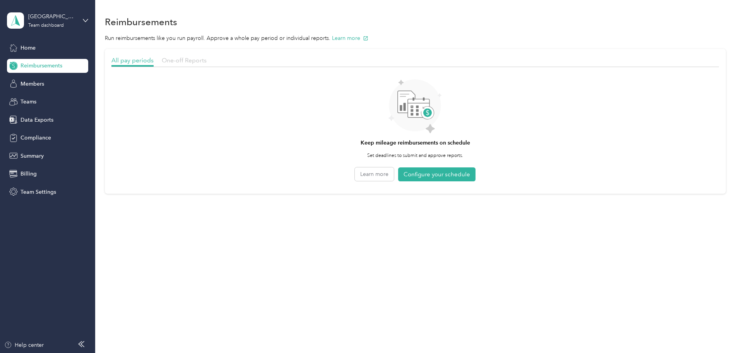
click at [207, 60] on span "One-off Reports" at bounding box center [184, 60] width 45 height 7
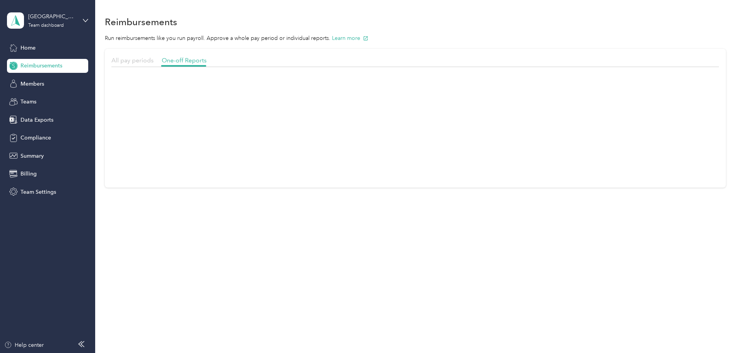
click at [154, 61] on span "All pay periods" at bounding box center [132, 60] width 42 height 7
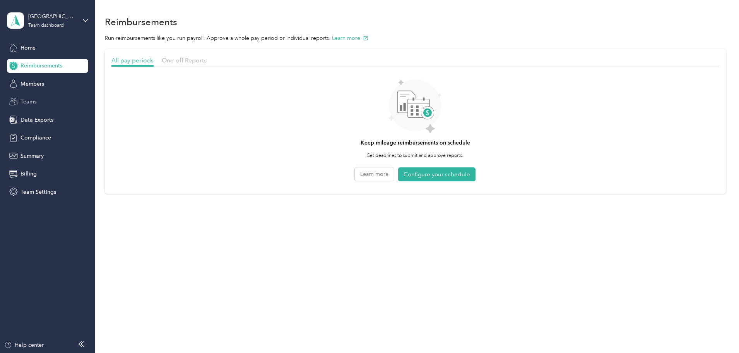
click at [30, 102] on span "Teams" at bounding box center [29, 102] width 16 height 8
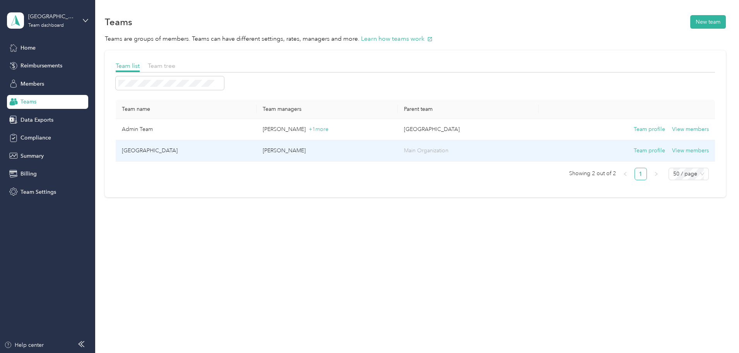
click at [361, 147] on p "[PERSON_NAME]" at bounding box center [327, 150] width 128 height 9
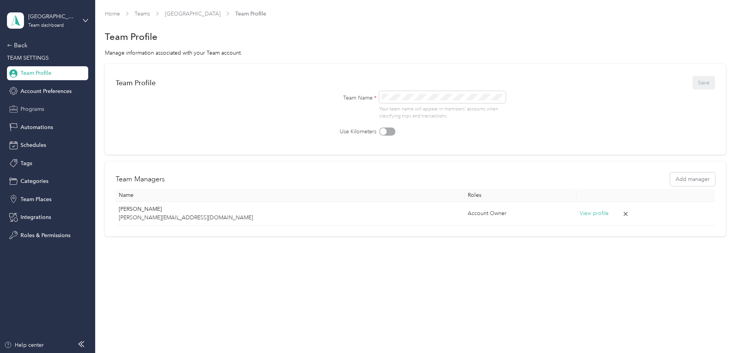
click at [26, 107] on span "Programs" at bounding box center [33, 109] width 24 height 8
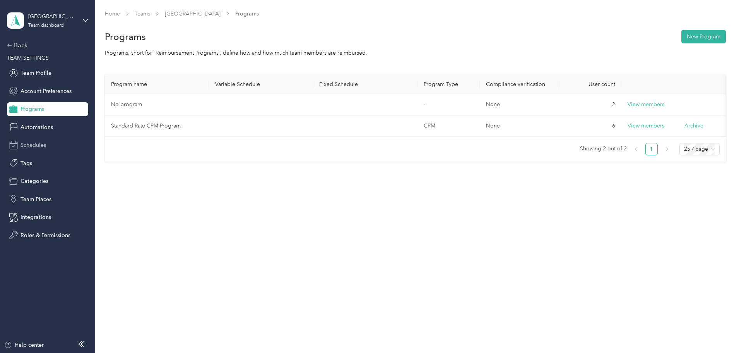
click at [30, 142] on span "Schedules" at bounding box center [34, 145] width 26 height 8
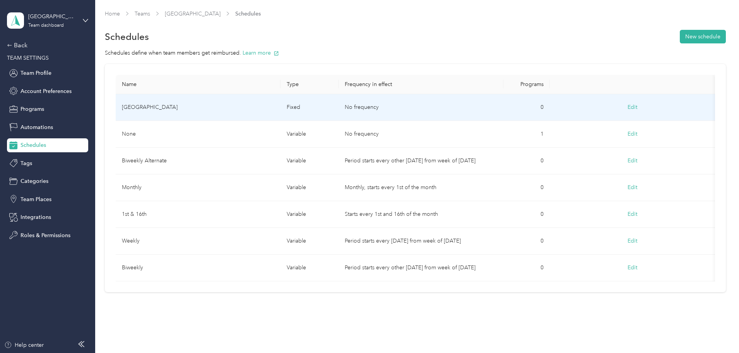
click at [272, 110] on td "[GEOGRAPHIC_DATA]" at bounding box center [198, 107] width 165 height 27
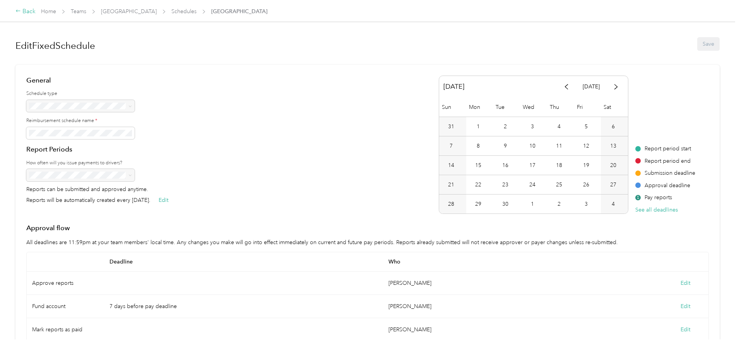
click at [36, 10] on div "Back" at bounding box center [25, 11] width 20 height 9
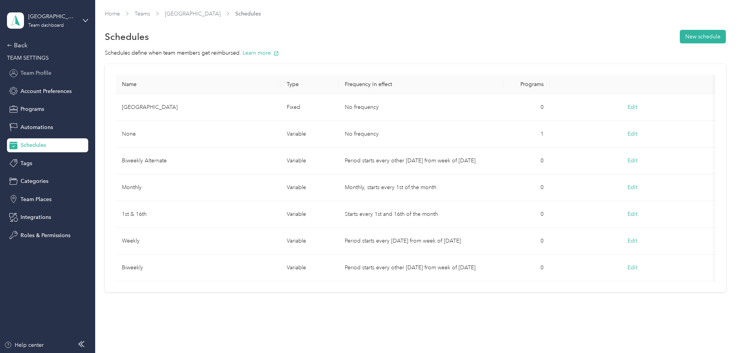
click at [32, 71] on span "Team Profile" at bounding box center [36, 73] width 31 height 8
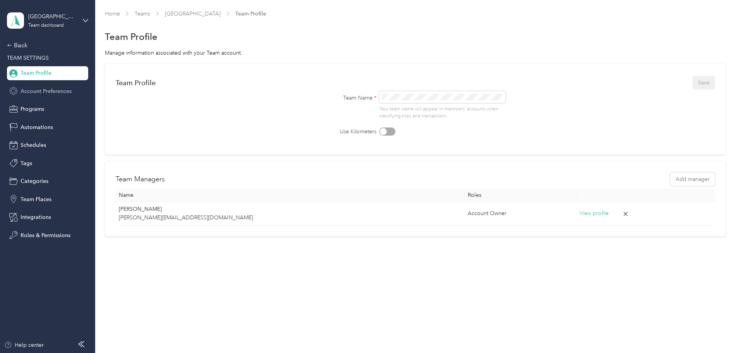
click at [47, 93] on span "Account Preferences" at bounding box center [46, 91] width 51 height 8
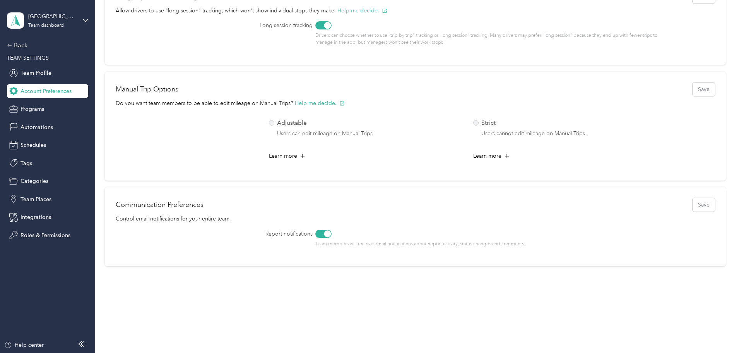
scroll to position [272, 0]
click at [36, 110] on span "Programs" at bounding box center [33, 109] width 24 height 8
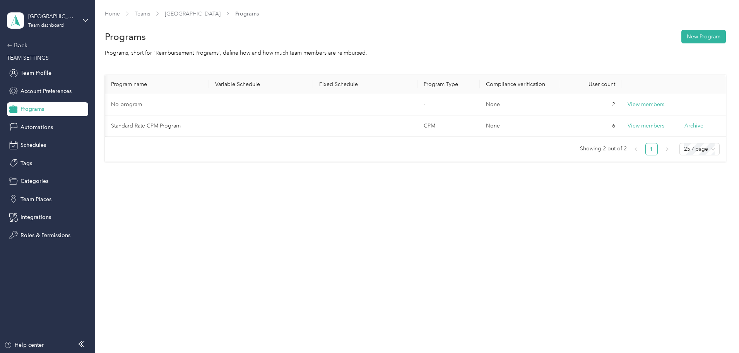
scroll to position [0, 56]
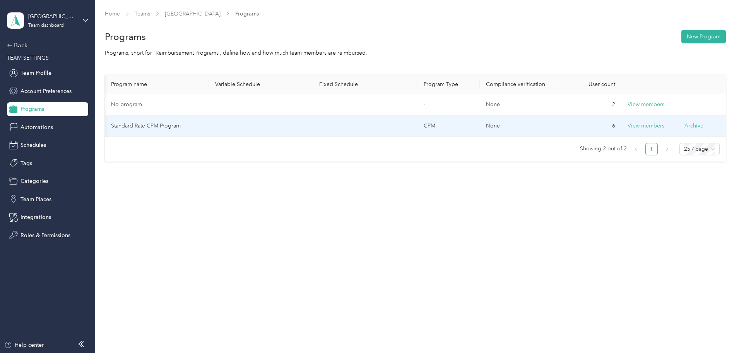
click at [480, 122] on td "None" at bounding box center [519, 125] width 79 height 21
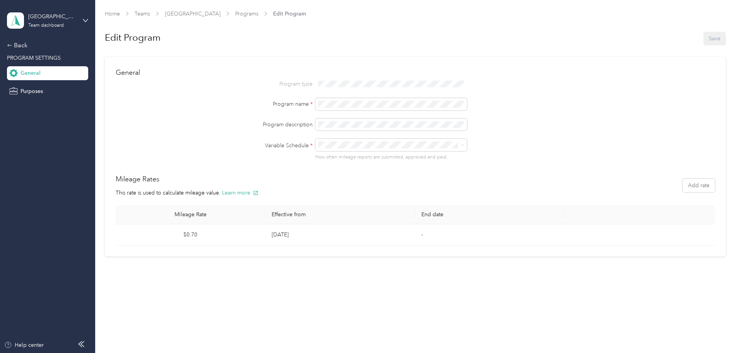
click at [331, 154] on div "None" at bounding box center [388, 158] width 132 height 8
click at [529, 142] on div at bounding box center [489, 145] width 349 height 12
click at [32, 89] on span "Purposes" at bounding box center [32, 91] width 22 height 8
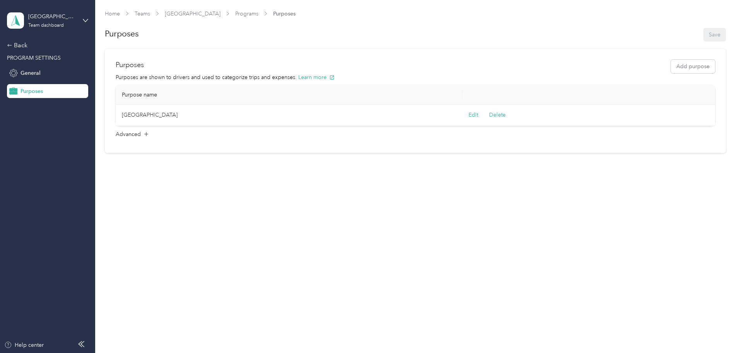
click at [132, 115] on td "[GEOGRAPHIC_DATA]" at bounding box center [289, 115] width 347 height 21
click at [7, 45] on icon at bounding box center [9, 45] width 5 height 5
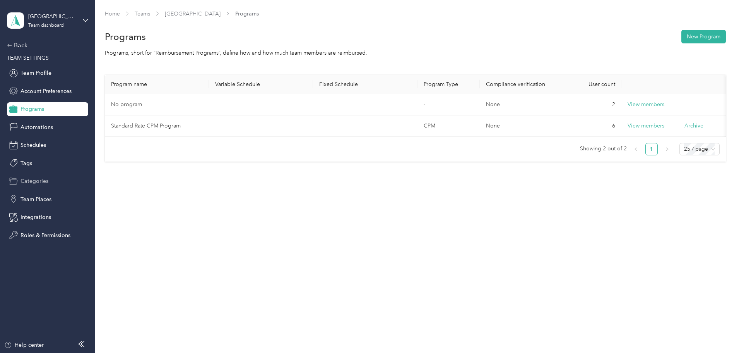
click at [40, 182] on span "Categories" at bounding box center [35, 181] width 28 height 8
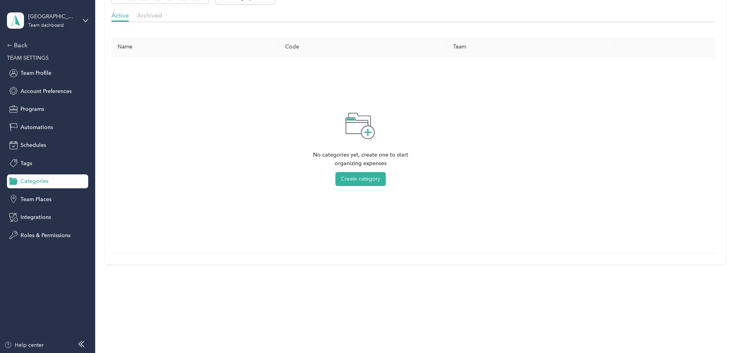
scroll to position [241, 0]
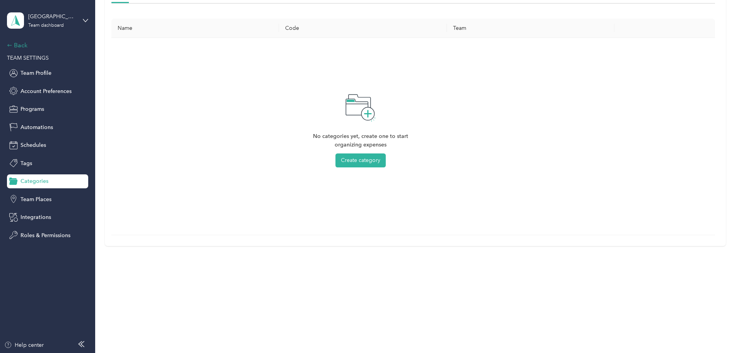
click at [9, 47] on icon at bounding box center [9, 45] width 5 height 5
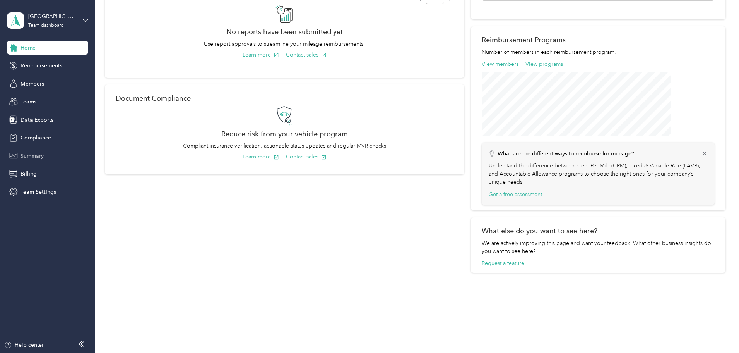
click at [42, 151] on div "Summary" at bounding box center [47, 156] width 81 height 14
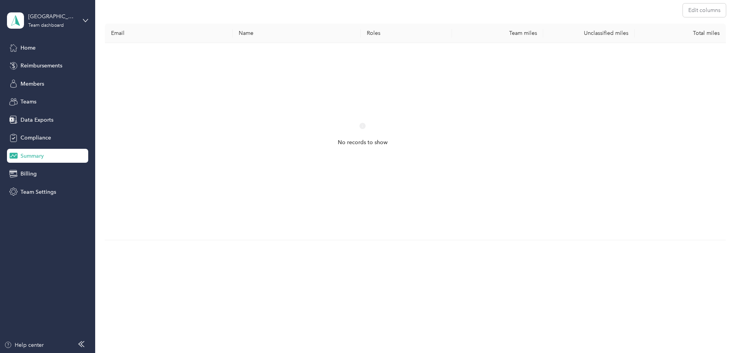
scroll to position [115, 0]
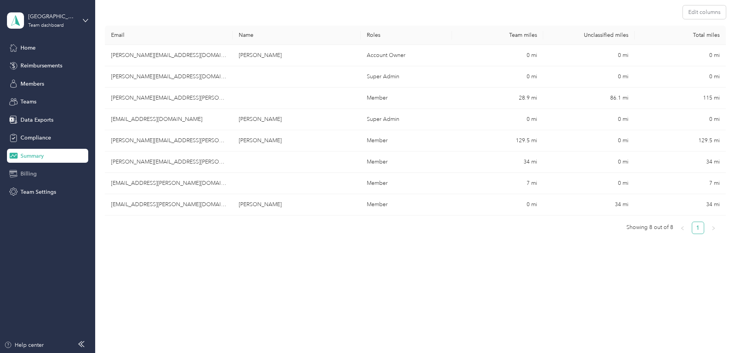
click at [33, 175] on span "Billing" at bounding box center [29, 174] width 16 height 8
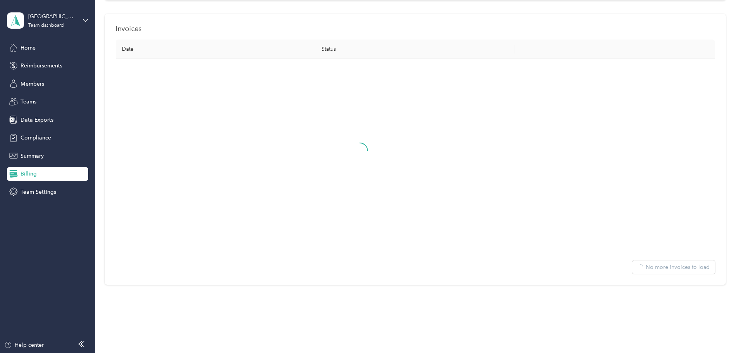
scroll to position [110, 0]
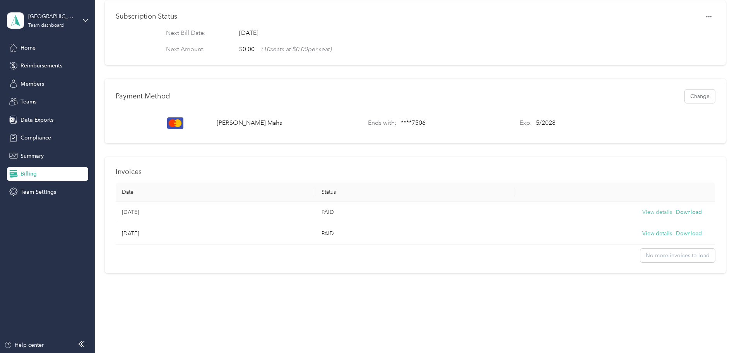
click at [642, 208] on button "View details" at bounding box center [657, 212] width 30 height 9
click at [642, 229] on button "View details" at bounding box center [657, 233] width 30 height 9
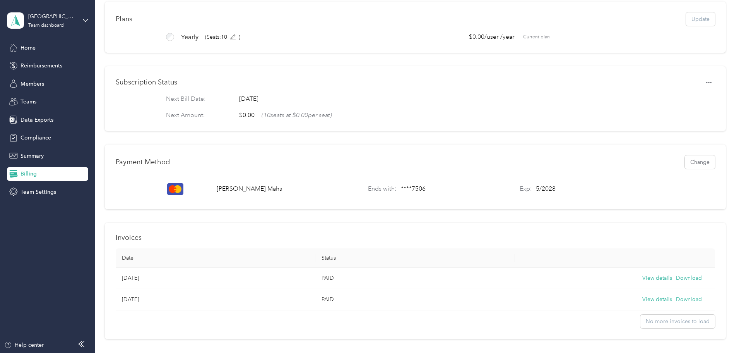
scroll to position [0, 0]
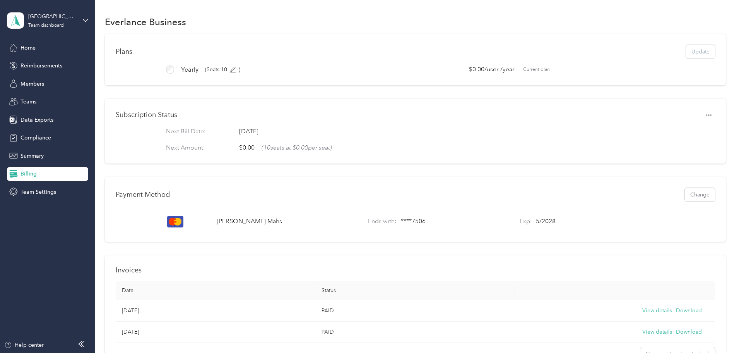
drag, startPoint x: 281, startPoint y: 137, endPoint x: 374, endPoint y: 135, distance: 93.7
click at [374, 135] on div "Next Bill Date: Thursday, August 20th 2026" at bounding box center [415, 131] width 499 height 9
click at [386, 160] on div "Subscription Status Next Bill Date: Thursday, August 20th 2026 Next Amount: $0.…" at bounding box center [415, 131] width 621 height 65
click at [50, 190] on span "Team Settings" at bounding box center [39, 192] width 36 height 8
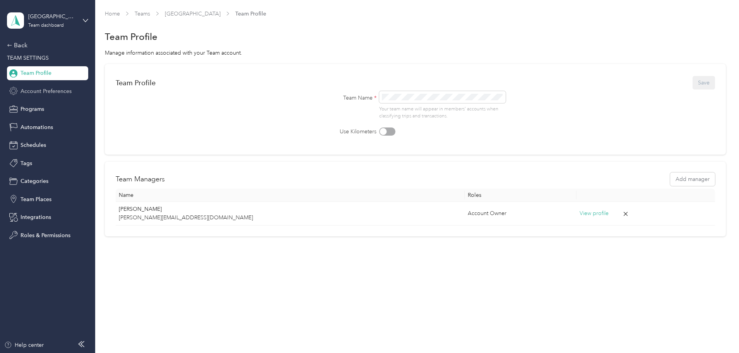
click at [50, 90] on span "Account Preferences" at bounding box center [46, 91] width 51 height 8
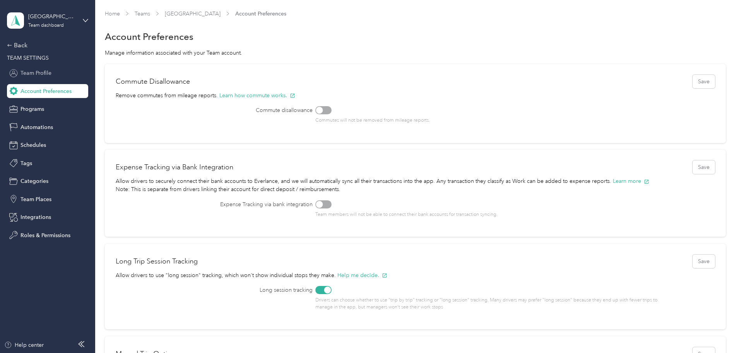
click at [50, 73] on span "Team Profile" at bounding box center [36, 73] width 31 height 8
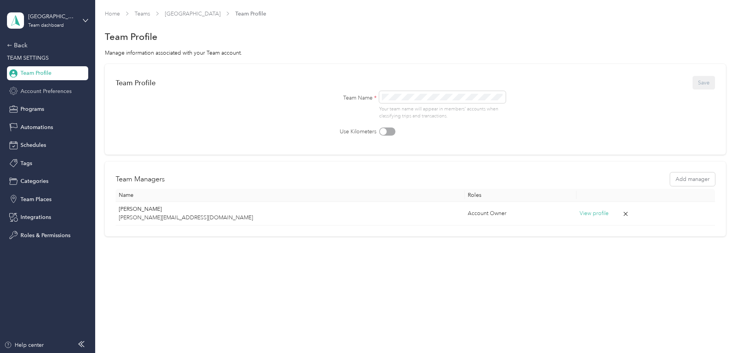
click at [47, 87] on span "Account Preferences" at bounding box center [46, 91] width 51 height 8
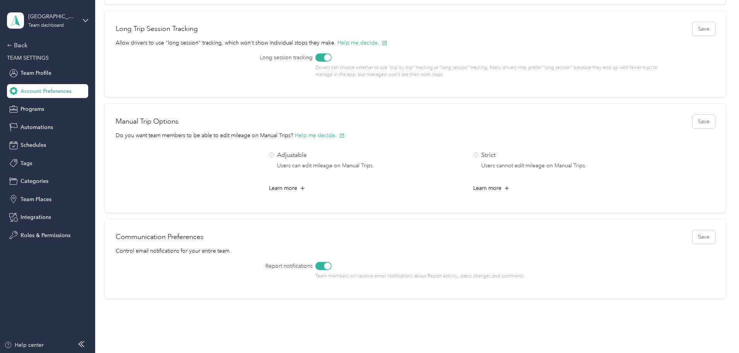
scroll to position [272, 0]
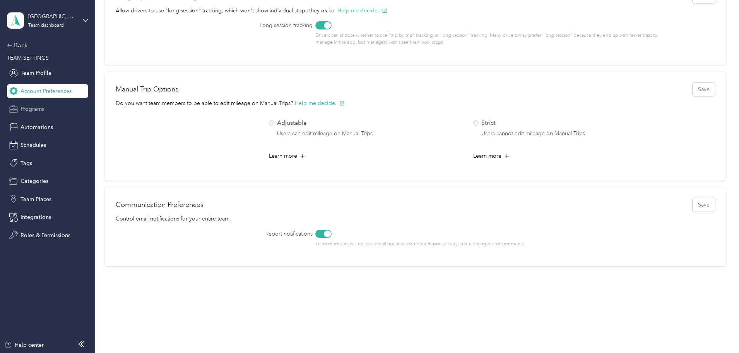
click at [41, 107] on span "Programs" at bounding box center [33, 109] width 24 height 8
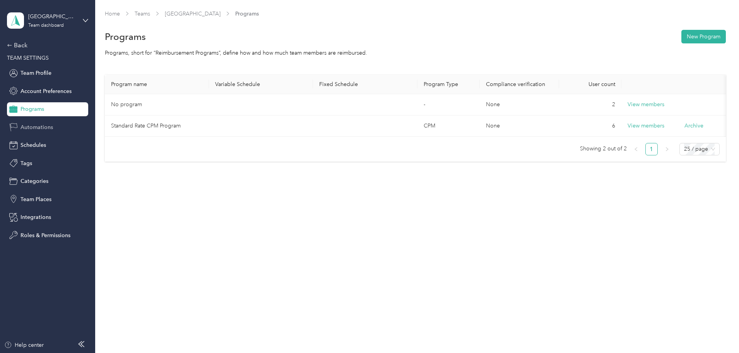
click at [33, 130] on span "Automations" at bounding box center [37, 127] width 33 height 8
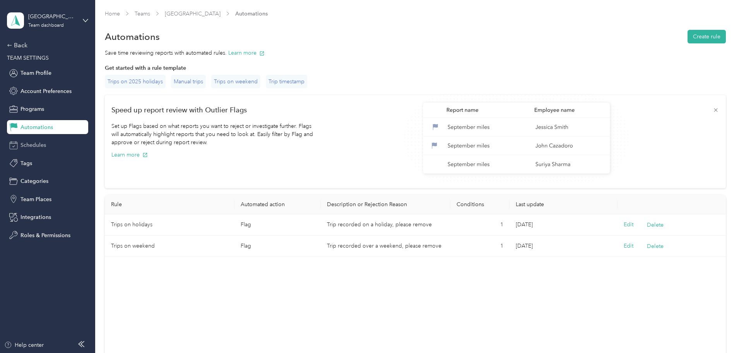
click at [43, 146] on span "Schedules" at bounding box center [34, 145] width 26 height 8
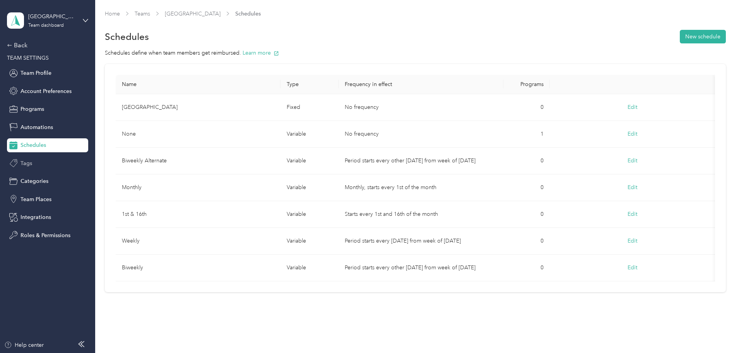
click at [40, 166] on div "Tags" at bounding box center [47, 163] width 81 height 14
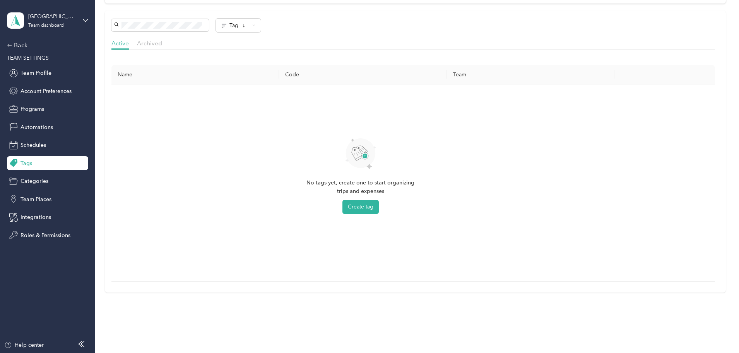
scroll to position [238, 0]
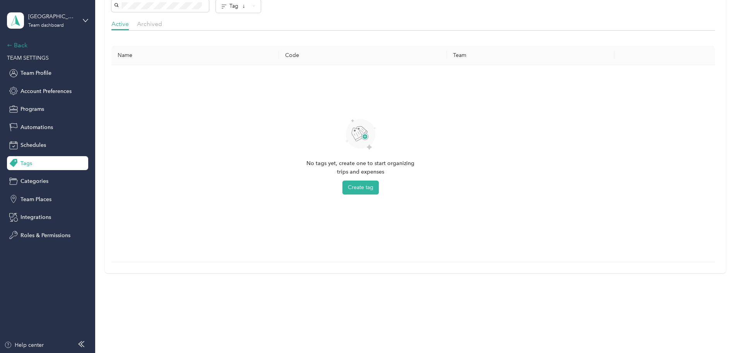
click at [11, 43] on icon at bounding box center [9, 45] width 5 height 5
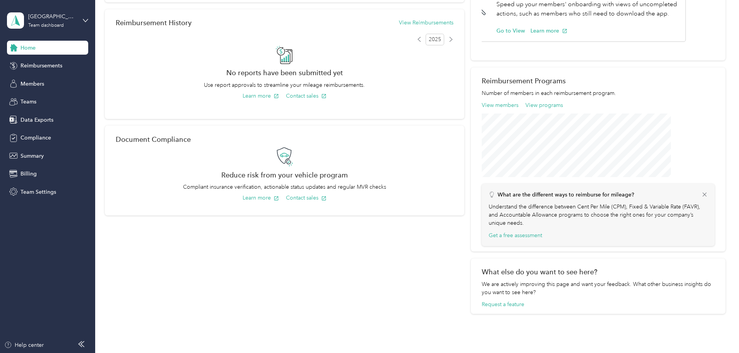
scroll to position [225, 0]
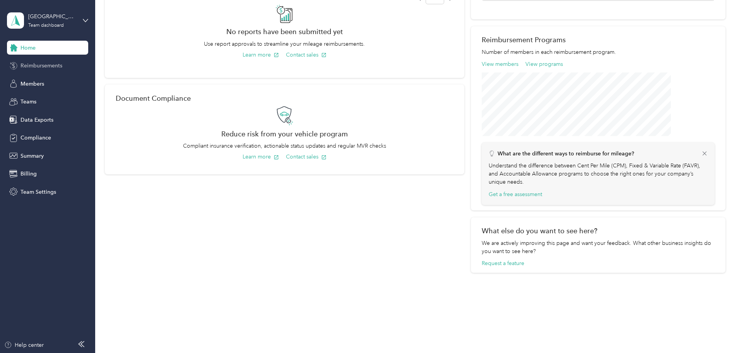
click at [44, 65] on span "Reimbursements" at bounding box center [42, 66] width 42 height 8
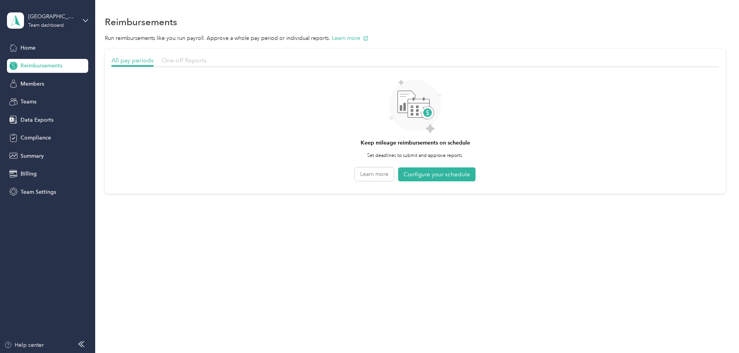
click at [207, 63] on span "One-off Reports" at bounding box center [184, 60] width 45 height 7
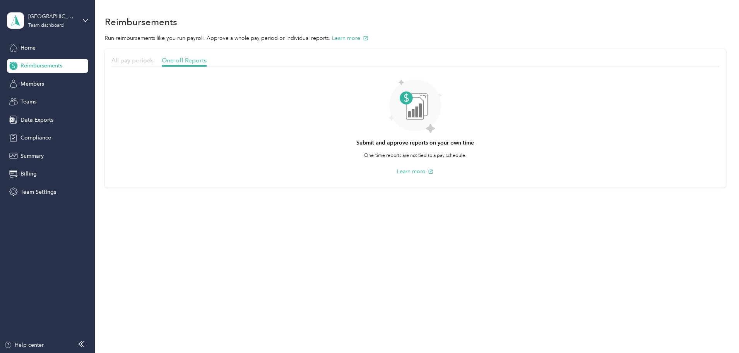
click at [154, 60] on span "All pay periods" at bounding box center [132, 60] width 42 height 7
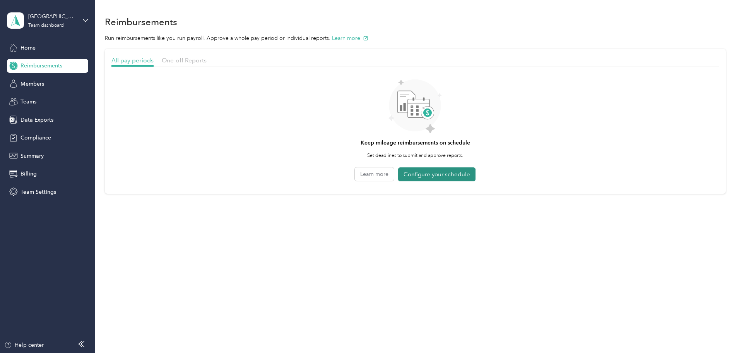
click at [447, 172] on button "Configure your schedule" at bounding box center [436, 174] width 77 height 14
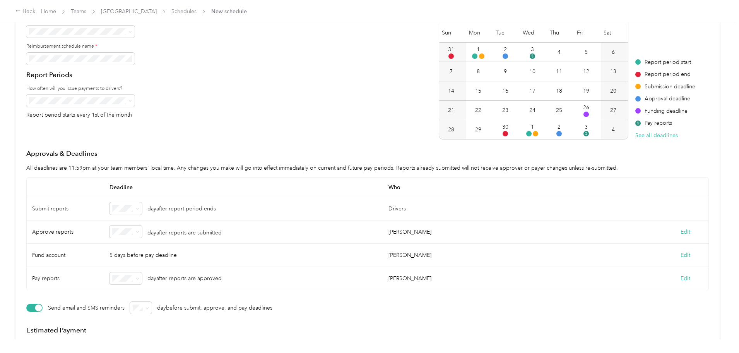
scroll to position [77, 0]
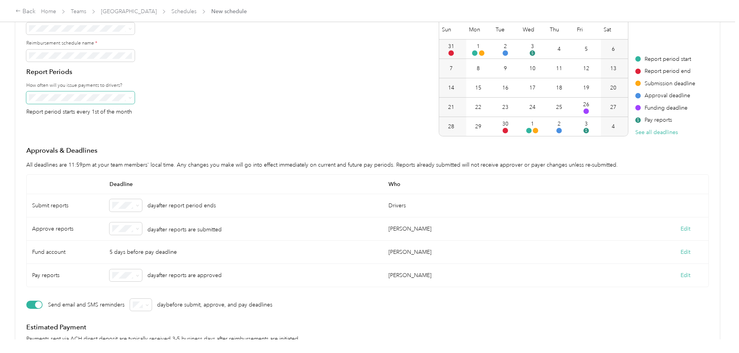
click at [135, 95] on span at bounding box center [80, 97] width 108 height 12
click at [132, 96] on span at bounding box center [129, 97] width 3 height 7
click at [132, 98] on icon at bounding box center [129, 97] width 3 height 3
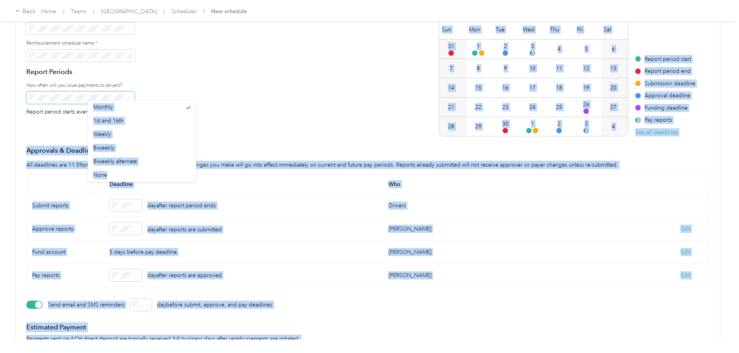
drag, startPoint x: 150, startPoint y: 113, endPoint x: 150, endPoint y: 131, distance: 18.2
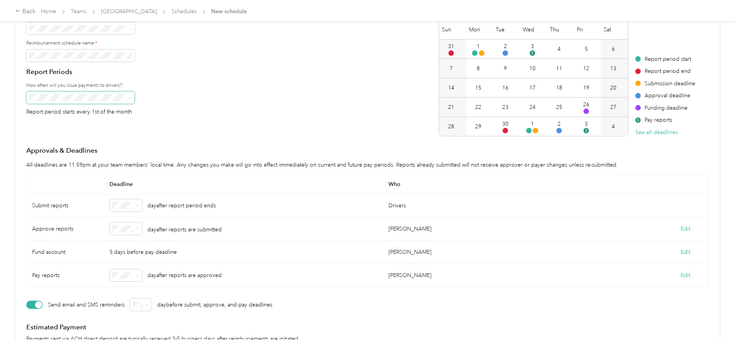
click at [132, 97] on icon at bounding box center [129, 97] width 3 height 3
click at [122, 174] on li "None" at bounding box center [142, 179] width 108 height 14
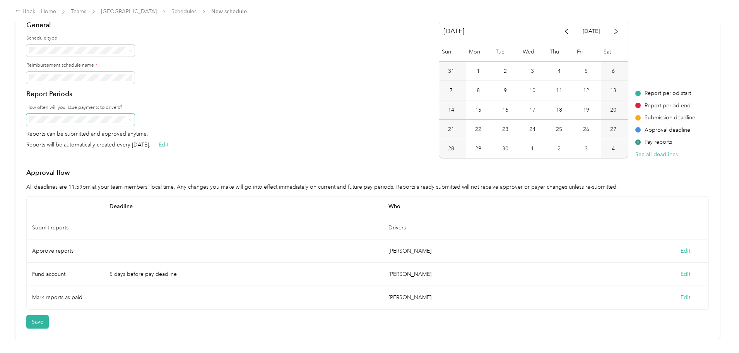
scroll to position [69, 0]
click at [273, 134] on div "General Schedule type Reimbursement schedule name * Report Periods How often wi…" at bounding box center [367, 89] width 683 height 138
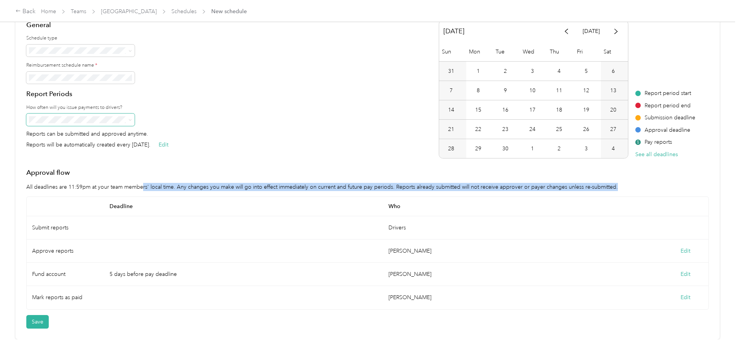
drag, startPoint x: 206, startPoint y: 172, endPoint x: 644, endPoint y: 179, distance: 439.0
click at [644, 183] on p "All deadlines are 11:59pm at your team members' local time. Any changes you mak…" at bounding box center [367, 187] width 683 height 8
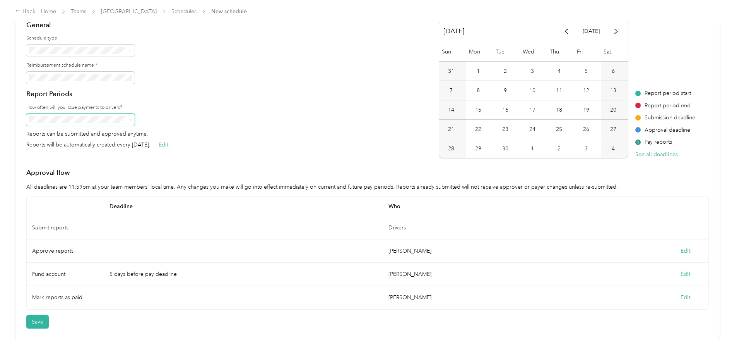
click at [293, 136] on div "General Schedule type Reimbursement schedule name * Report Periods How often wi…" at bounding box center [367, 89] width 683 height 138
click at [49, 318] on button "Save" at bounding box center [37, 322] width 22 height 14
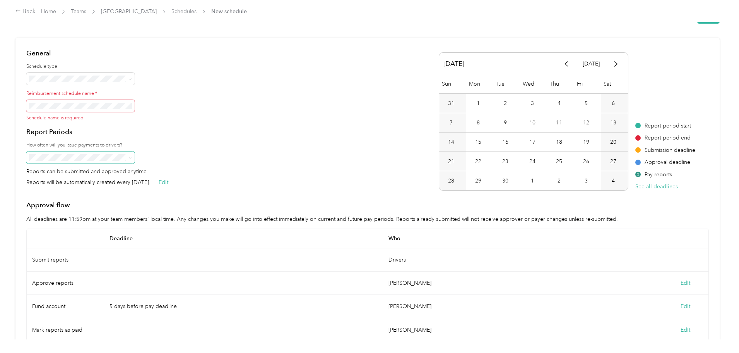
scroll to position [0, 0]
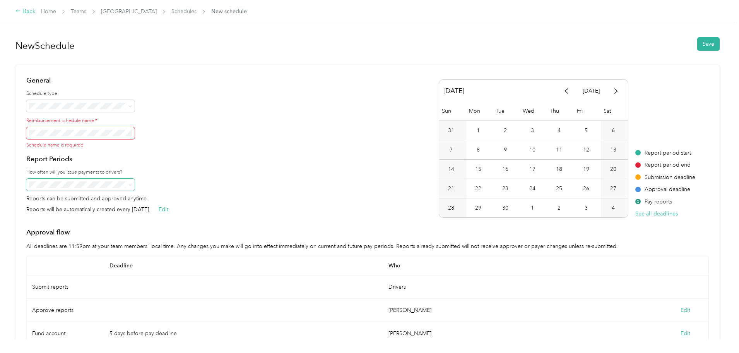
click at [21, 9] on icon at bounding box center [17, 10] width 5 height 5
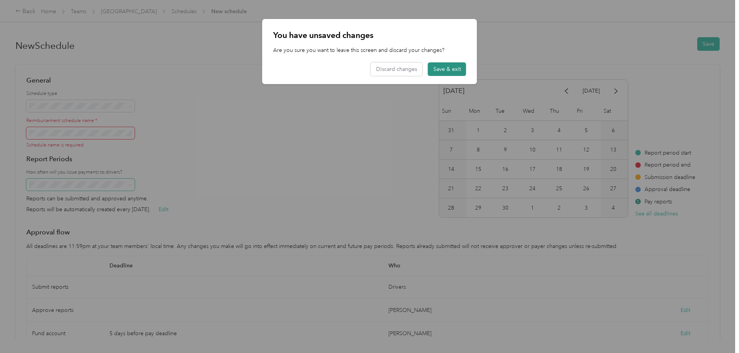
drag, startPoint x: 442, startPoint y: 67, endPoint x: 436, endPoint y: 67, distance: 5.8
click at [436, 67] on button "Save & exit" at bounding box center [447, 69] width 38 height 14
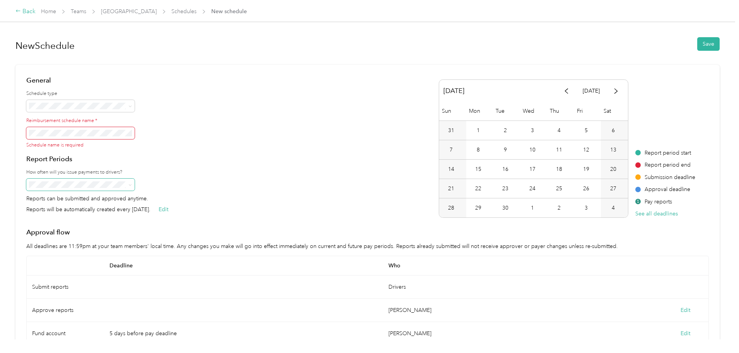
click at [21, 10] on icon at bounding box center [17, 10] width 5 height 5
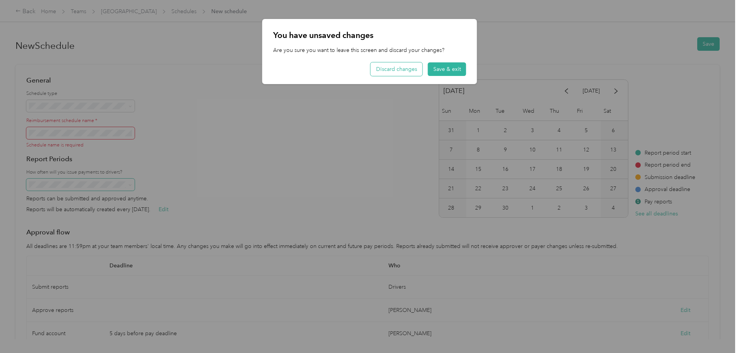
click at [412, 68] on button "Discard changes" at bounding box center [397, 69] width 52 height 14
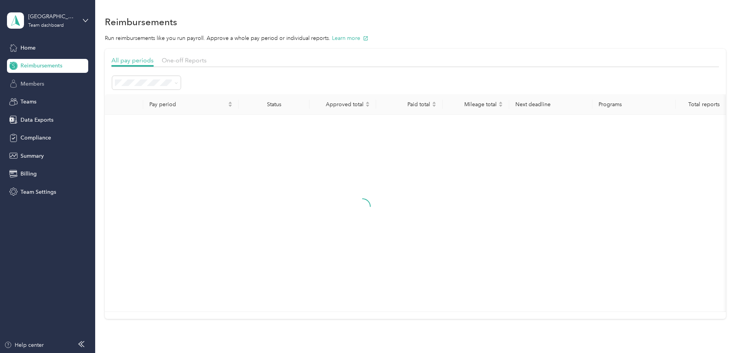
click at [33, 86] on span "Members" at bounding box center [33, 84] width 24 height 8
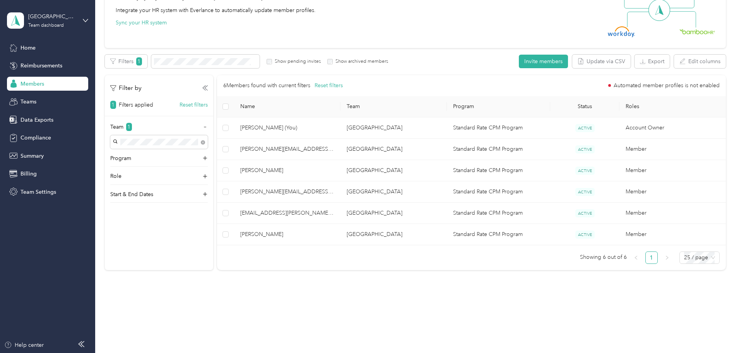
scroll to position [94, 0]
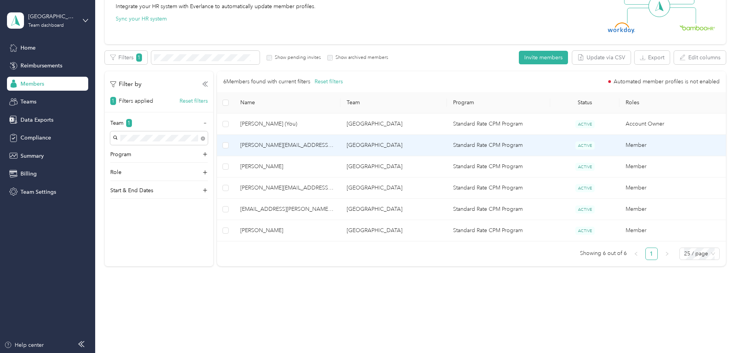
click at [333, 140] on td "brian.haimovitz@mymedville.com" at bounding box center [287, 145] width 106 height 21
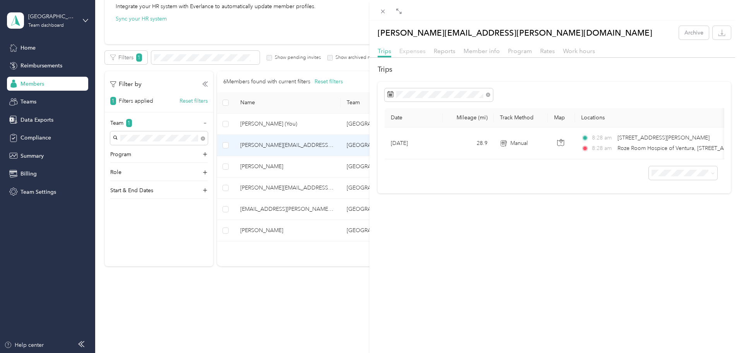
click at [408, 50] on span "Expenses" at bounding box center [412, 50] width 26 height 7
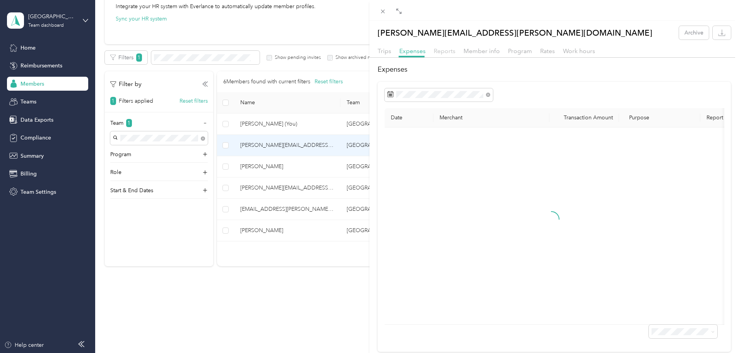
click at [445, 51] on span "Reports" at bounding box center [445, 50] width 22 height 7
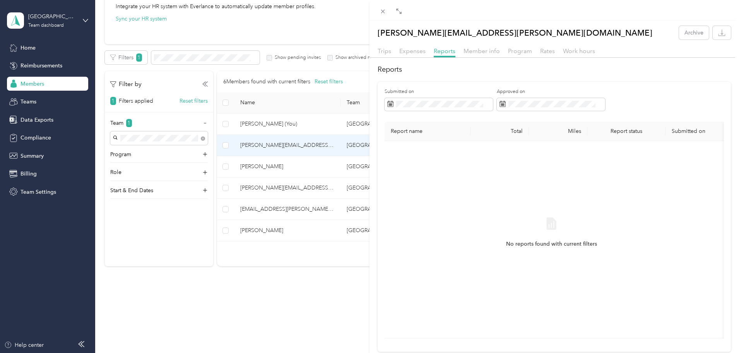
click at [552, 223] on icon at bounding box center [551, 223] width 13 height 13
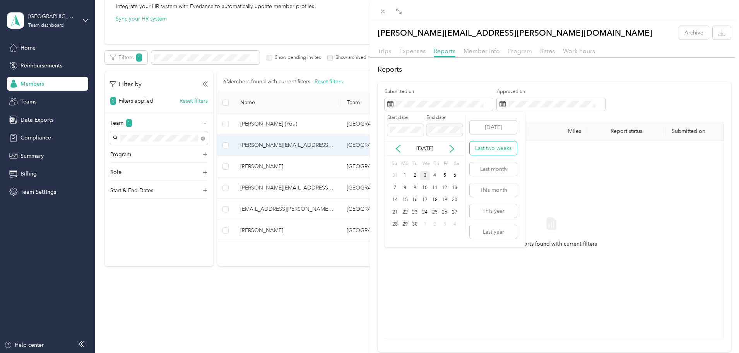
click at [496, 150] on button "Last two weeks" at bounding box center [493, 148] width 47 height 14
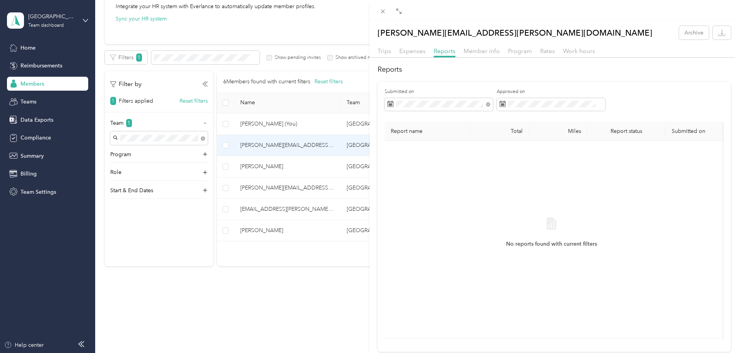
click at [618, 188] on div "No reports found with current filters" at bounding box center [552, 239] width 322 height 184
click at [483, 50] on span "Member info" at bounding box center [482, 50] width 36 height 7
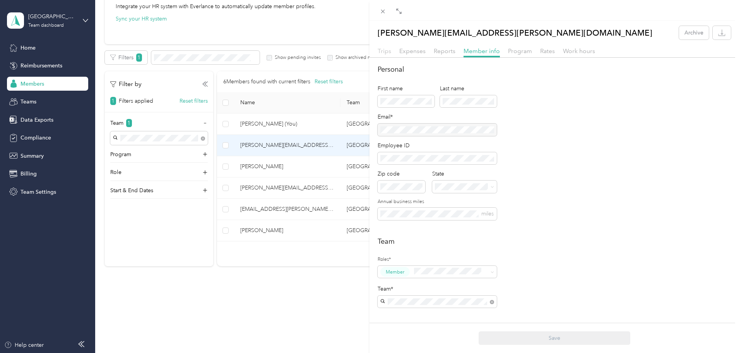
click at [381, 51] on span "Trips" at bounding box center [385, 50] width 14 height 7
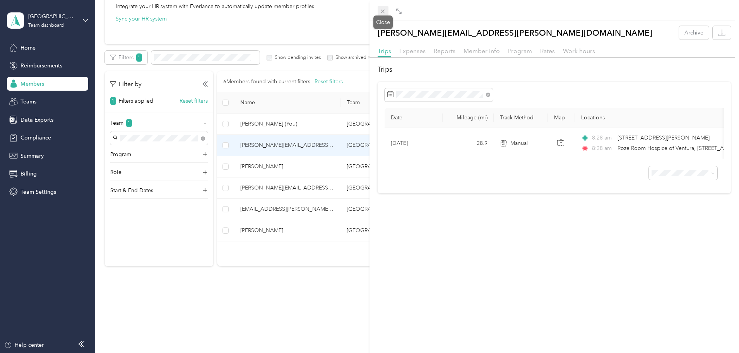
click at [382, 11] on icon at bounding box center [383, 12] width 4 height 4
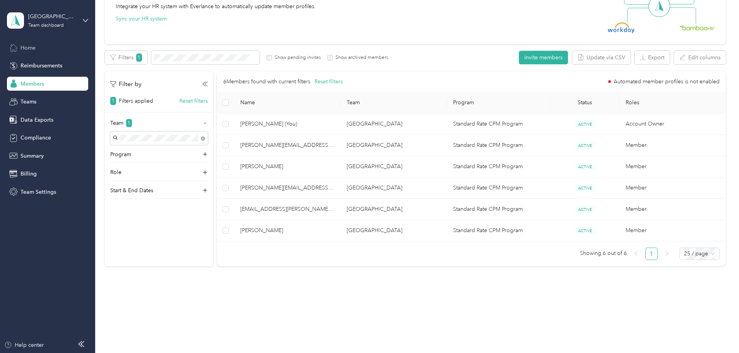
click at [19, 44] on div "Home" at bounding box center [47, 48] width 81 height 14
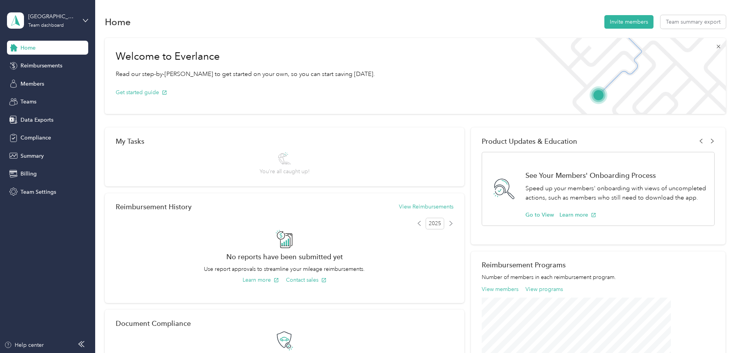
click at [716, 47] on icon at bounding box center [719, 46] width 6 height 6
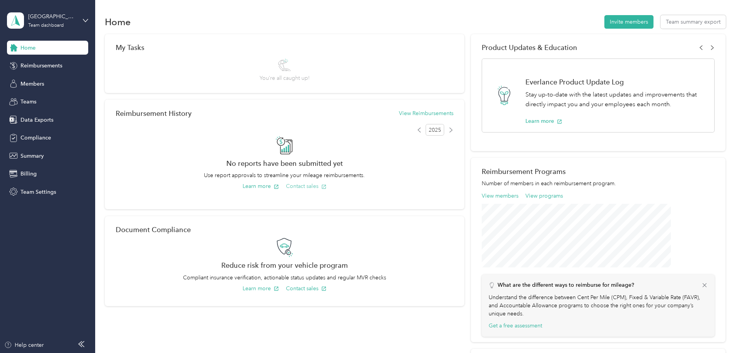
click at [327, 186] on button "Contact sales" at bounding box center [306, 186] width 41 height 8
click at [279, 186] on button "Learn more" at bounding box center [261, 186] width 36 height 8
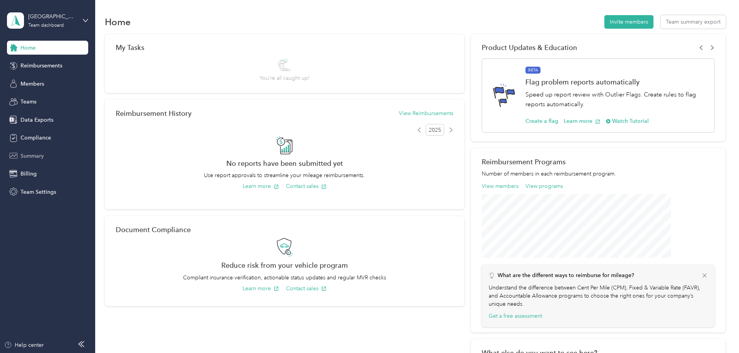
click at [27, 158] on span "Summary" at bounding box center [32, 156] width 23 height 8
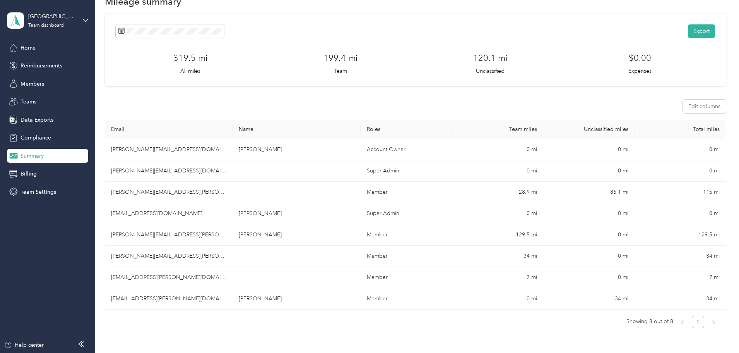
scroll to position [39, 0]
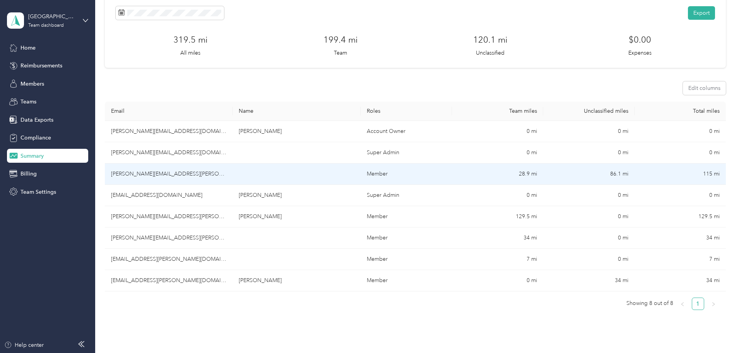
click at [635, 173] on td "115 mi" at bounding box center [680, 173] width 91 height 21
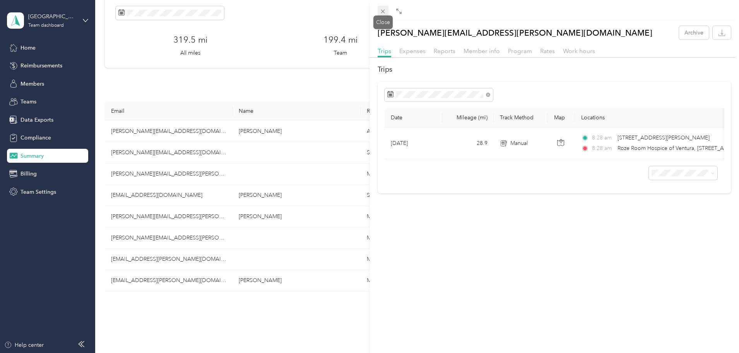
click at [384, 11] on icon at bounding box center [383, 12] width 4 height 4
